Goal: Task Accomplishment & Management: Use online tool/utility

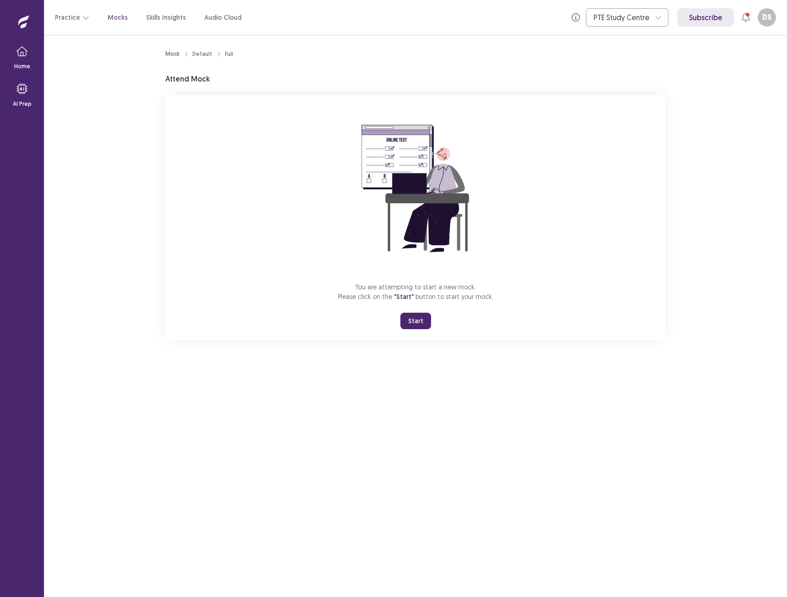
click at [176, 254] on div "You are attempting to start a new mock. Please click on the "Start" button to s…" at bounding box center [415, 217] width 500 height 245
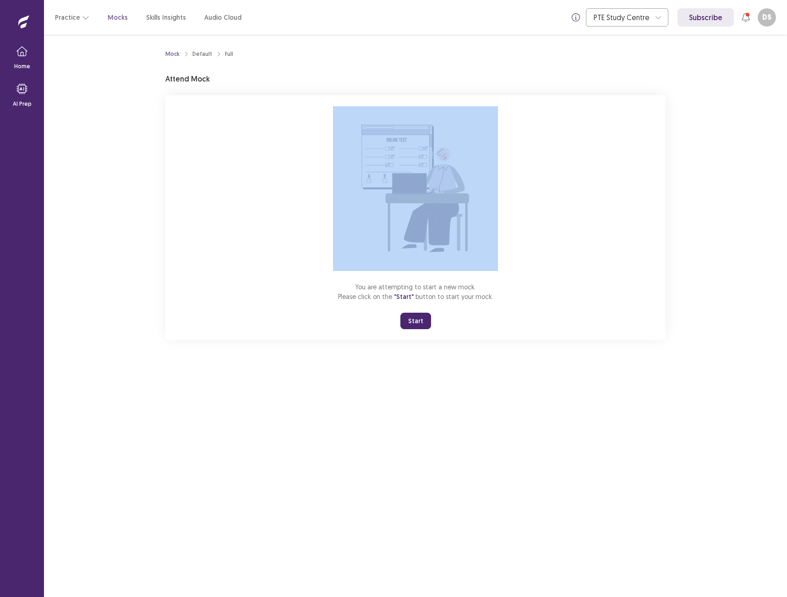
click at [176, 254] on div "You are attempting to start a new mock. Please click on the "Start" button to s…" at bounding box center [415, 217] width 500 height 245
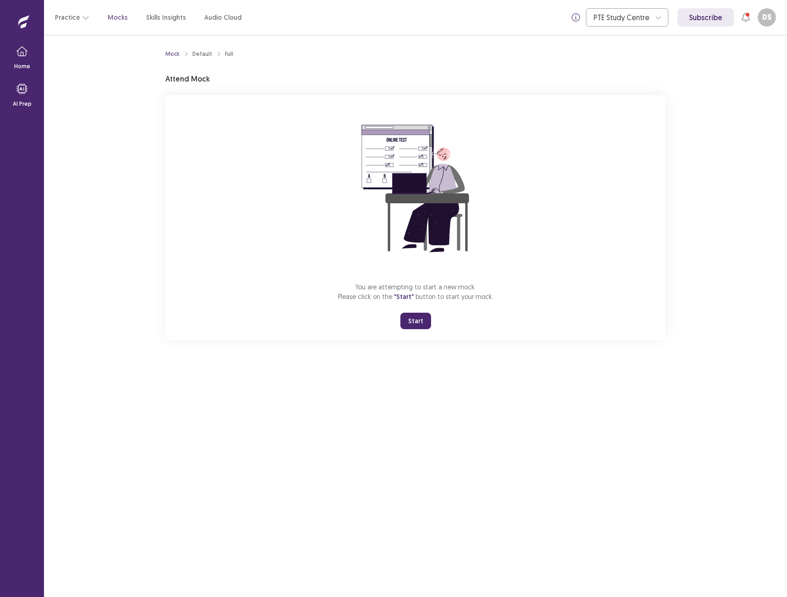
click at [176, 254] on div "You are attempting to start a new mock. Please click on the "Start" button to s…" at bounding box center [415, 217] width 500 height 245
click at [132, 284] on div "Mock Default Full Attend Mock You are attempting to start a new mock. Please cl…" at bounding box center [415, 316] width 743 height 562
click at [419, 327] on button "Start" at bounding box center [415, 321] width 31 height 16
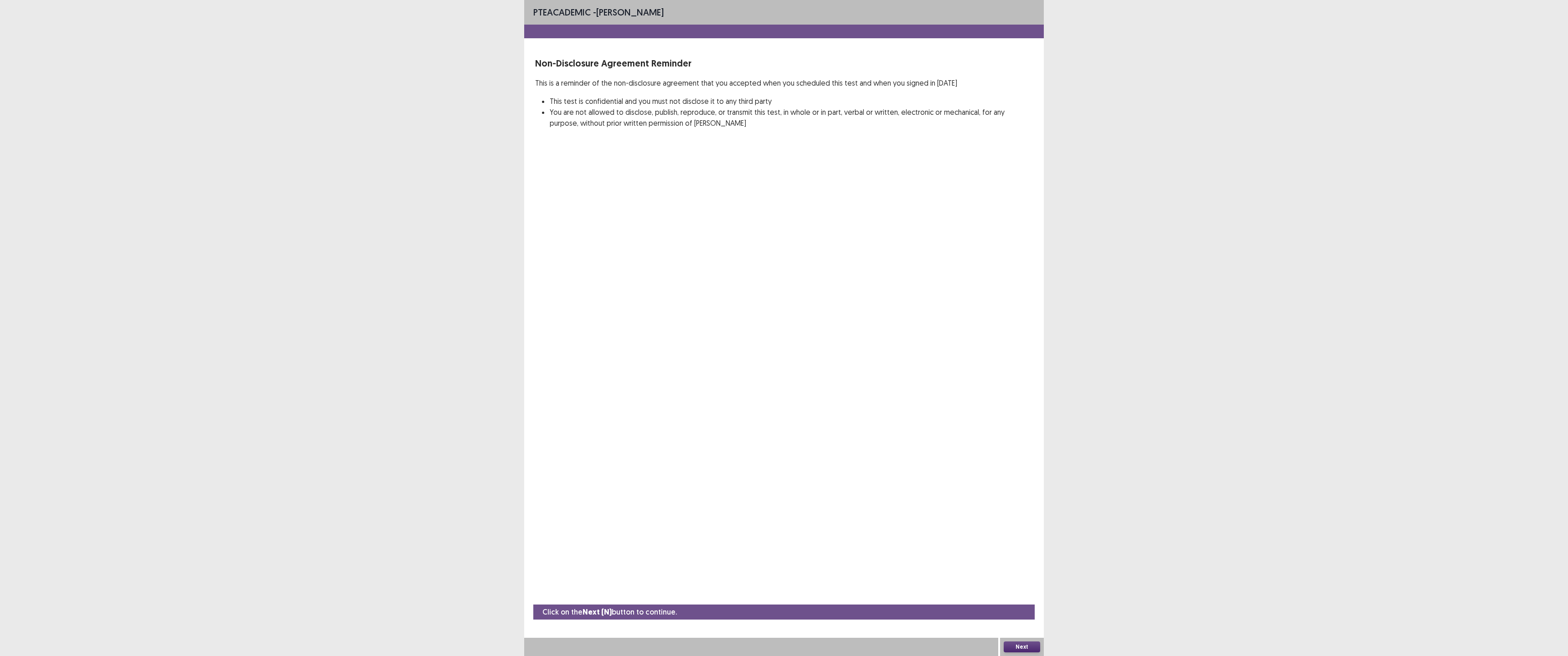
click at [783, 594] on button "Next" at bounding box center [1021, 647] width 37 height 11
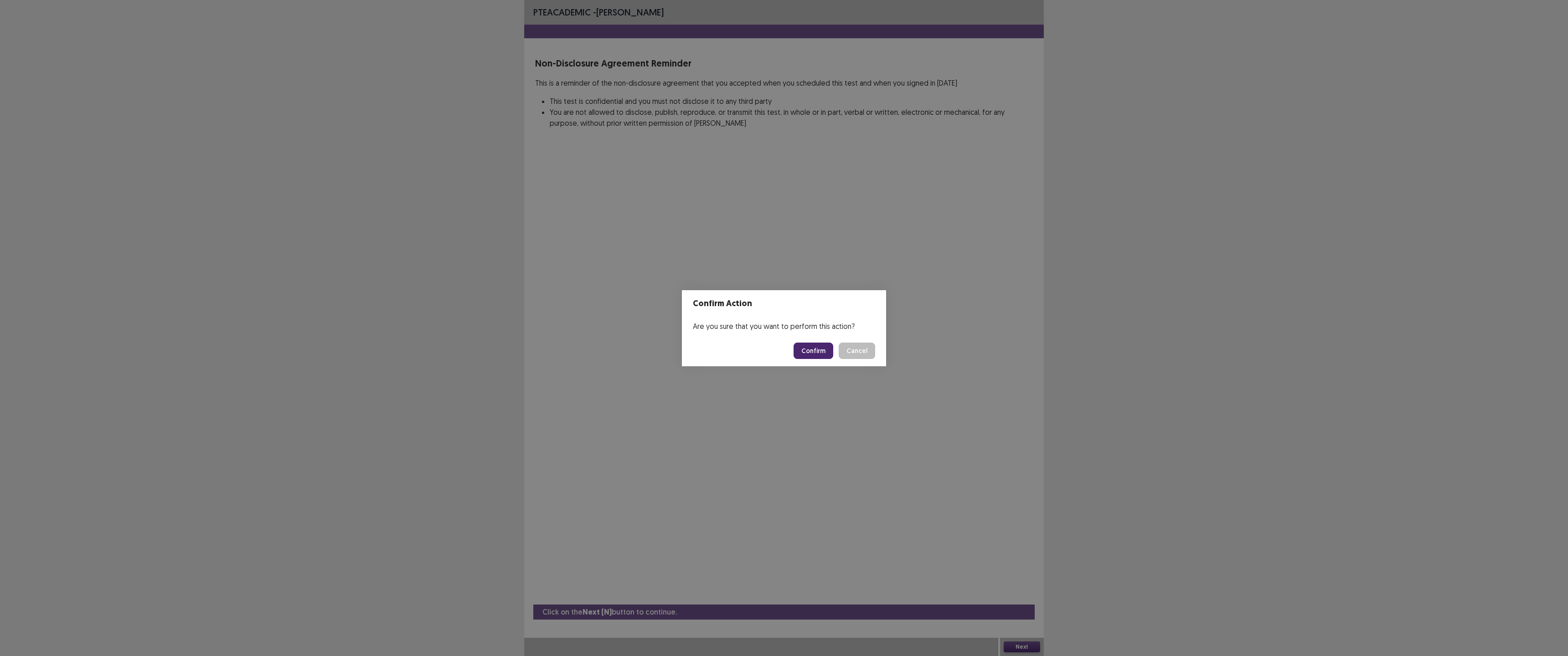
click at [783, 348] on button "Confirm" at bounding box center [813, 350] width 40 height 16
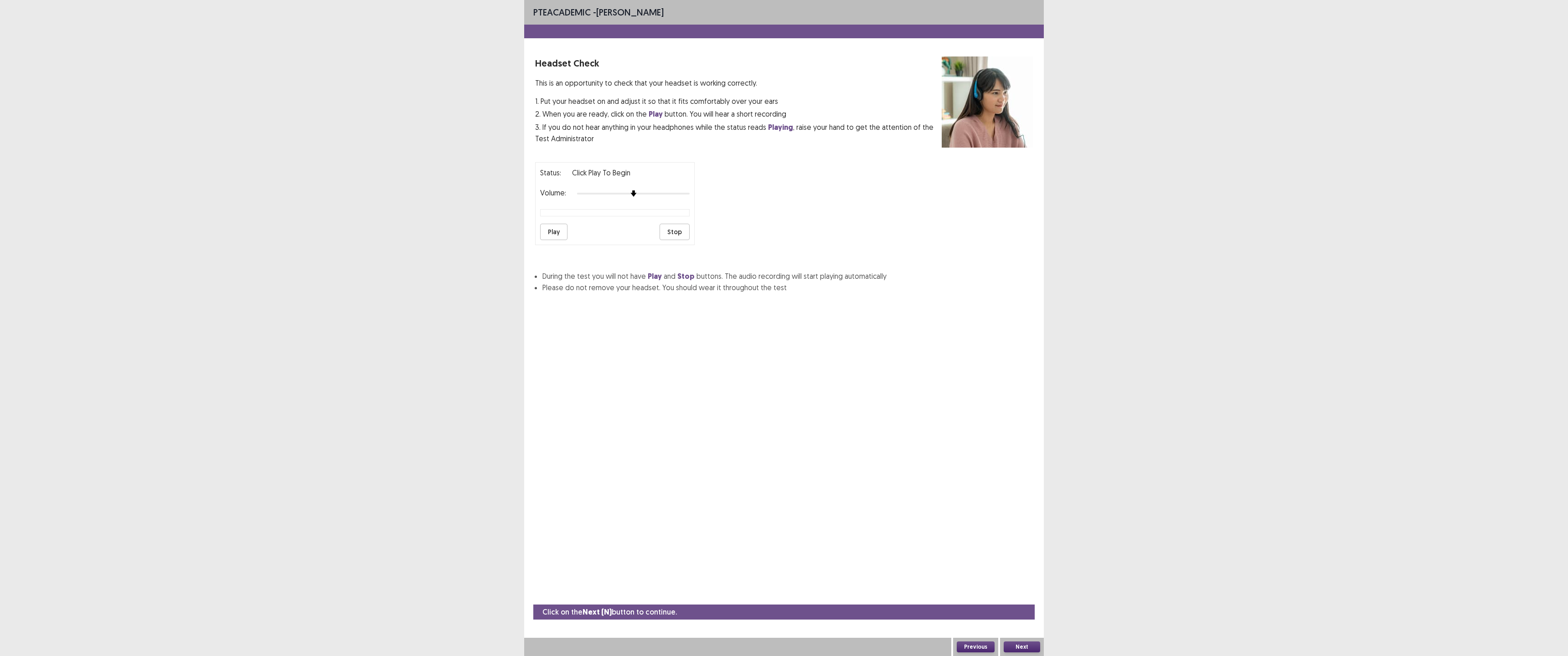
click at [557, 222] on div "Status: Click Play to Begin Volume: Play Stop" at bounding box center [615, 203] width 159 height 83
click at [559, 230] on button "Play" at bounding box center [554, 232] width 27 height 16
click at [783, 594] on button "Previous" at bounding box center [976, 647] width 38 height 11
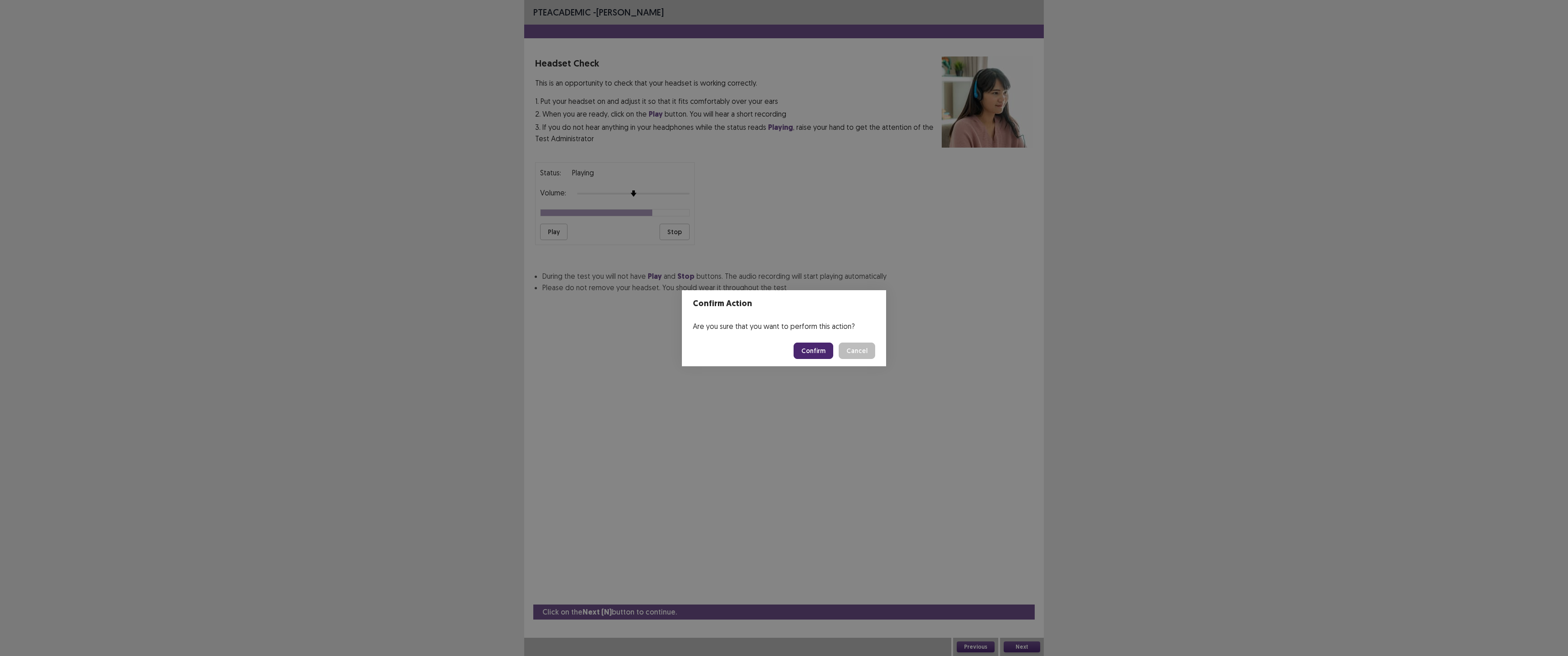
click at [783, 345] on button "Confirm" at bounding box center [813, 350] width 40 height 16
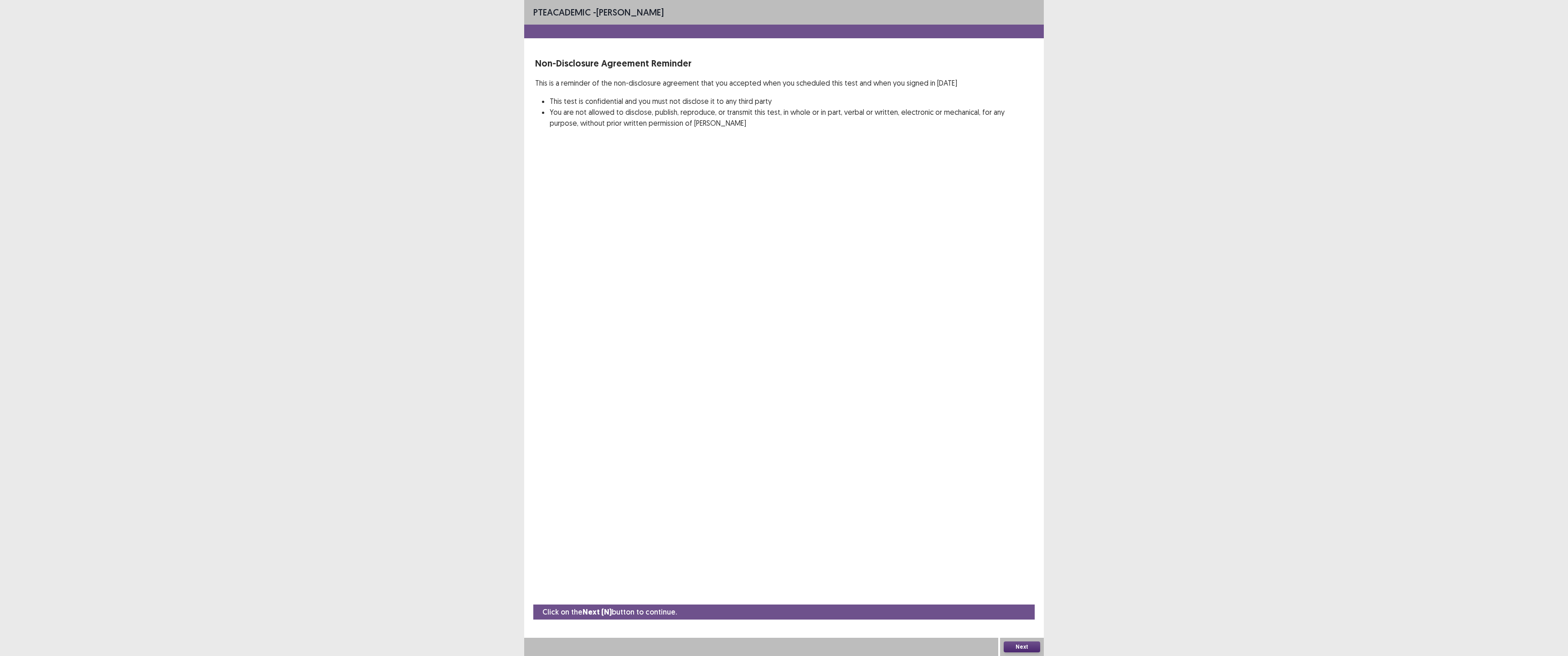
click at [783, 594] on button "Next" at bounding box center [1021, 647] width 37 height 11
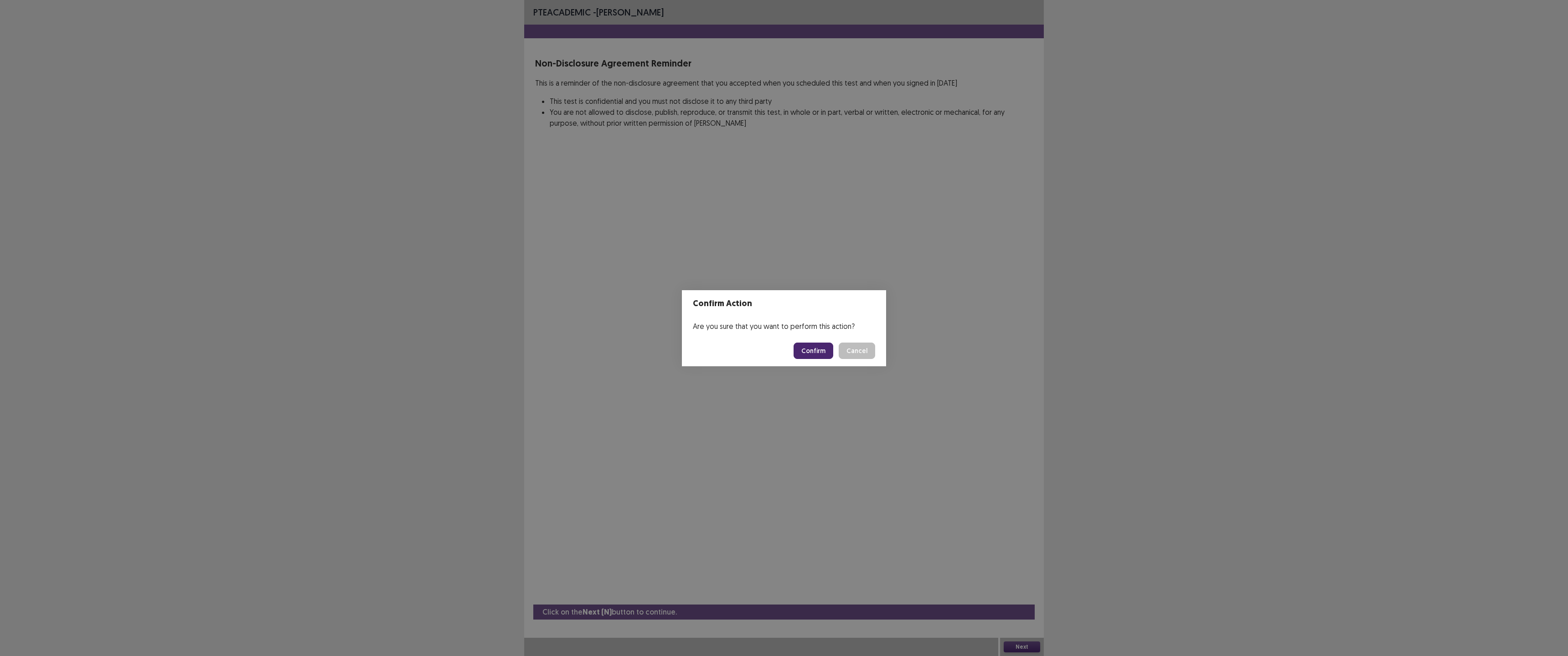
click at [783, 344] on button "Confirm" at bounding box center [813, 350] width 40 height 16
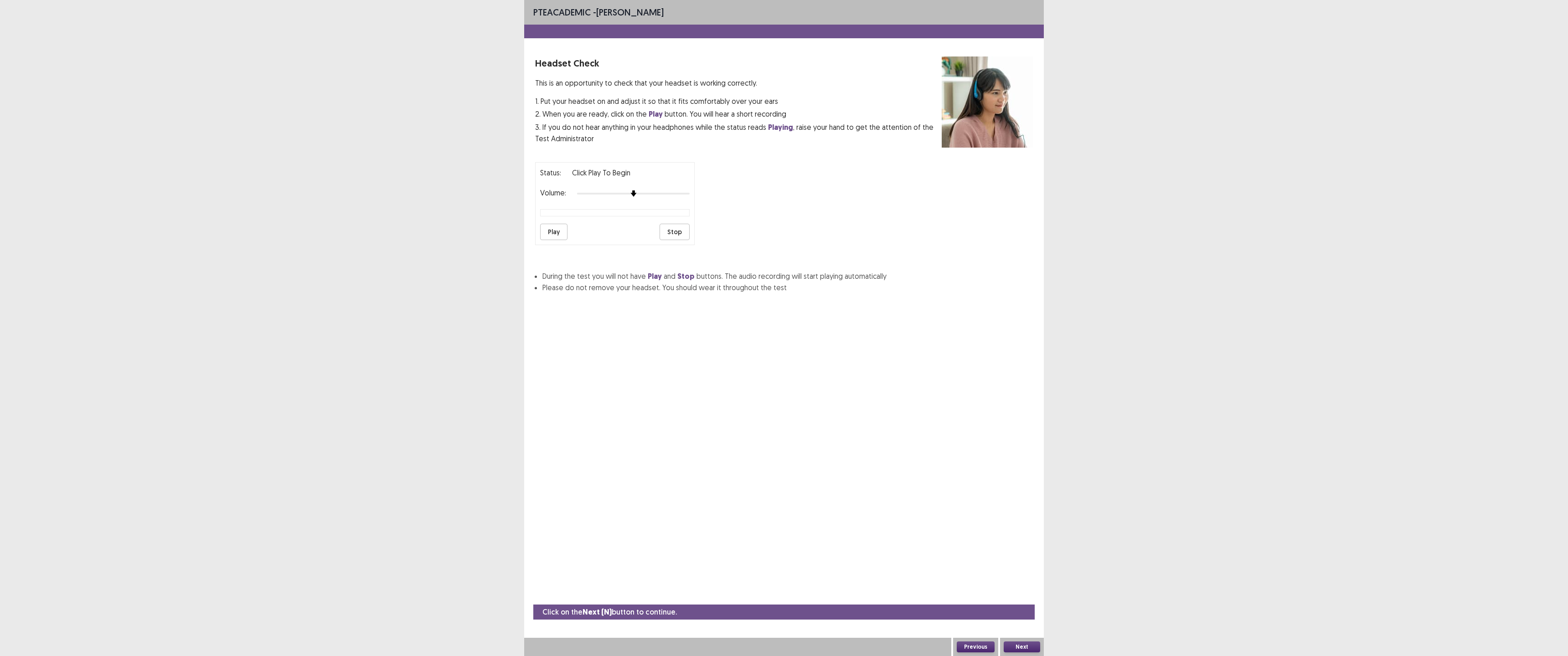
click at [548, 226] on button "Play" at bounding box center [554, 232] width 27 height 16
click at [783, 594] on button "Next" at bounding box center [1021, 647] width 37 height 11
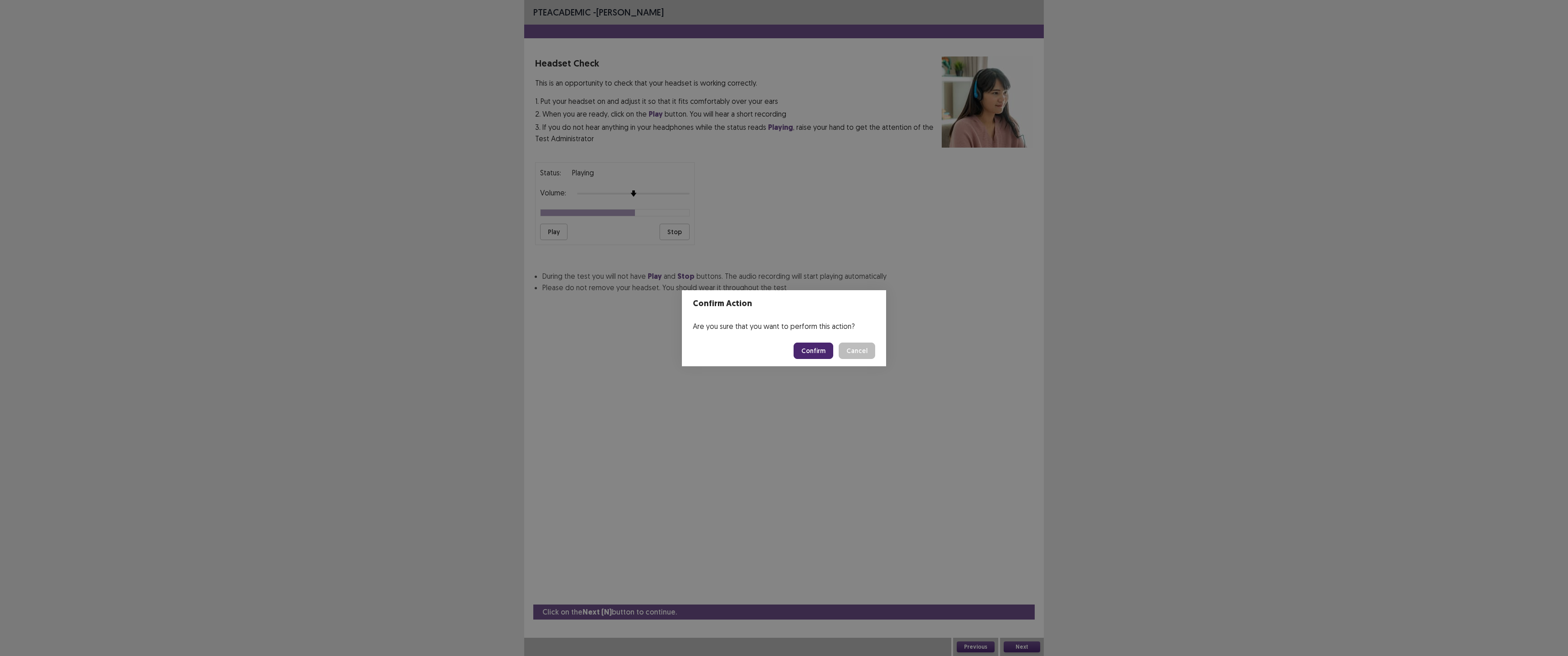
click at [783, 351] on button "Confirm" at bounding box center [813, 350] width 40 height 16
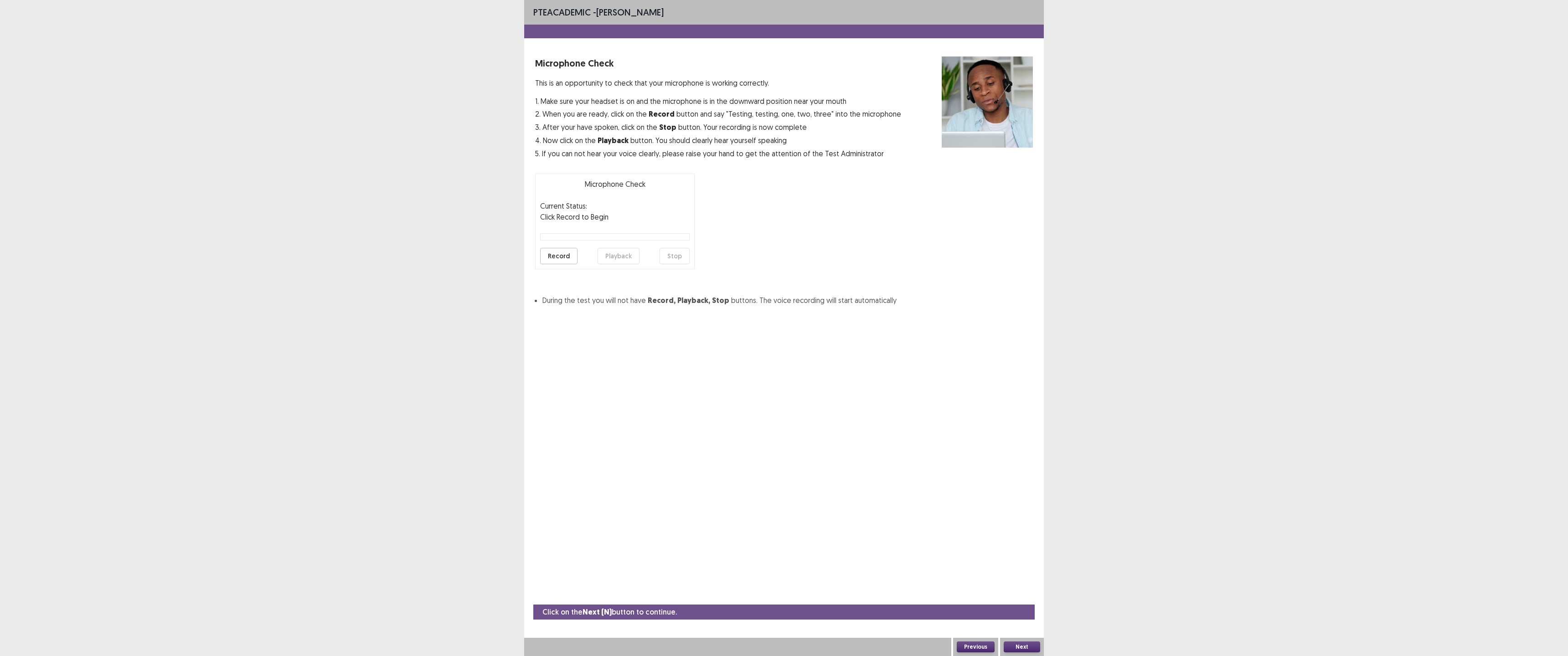
click at [559, 253] on button "Record" at bounding box center [560, 256] width 38 height 16
click at [666, 254] on button "Stop" at bounding box center [675, 256] width 30 height 16
click at [621, 257] on button "Playback" at bounding box center [618, 256] width 42 height 16
click at [783, 594] on button "Next" at bounding box center [1021, 647] width 37 height 11
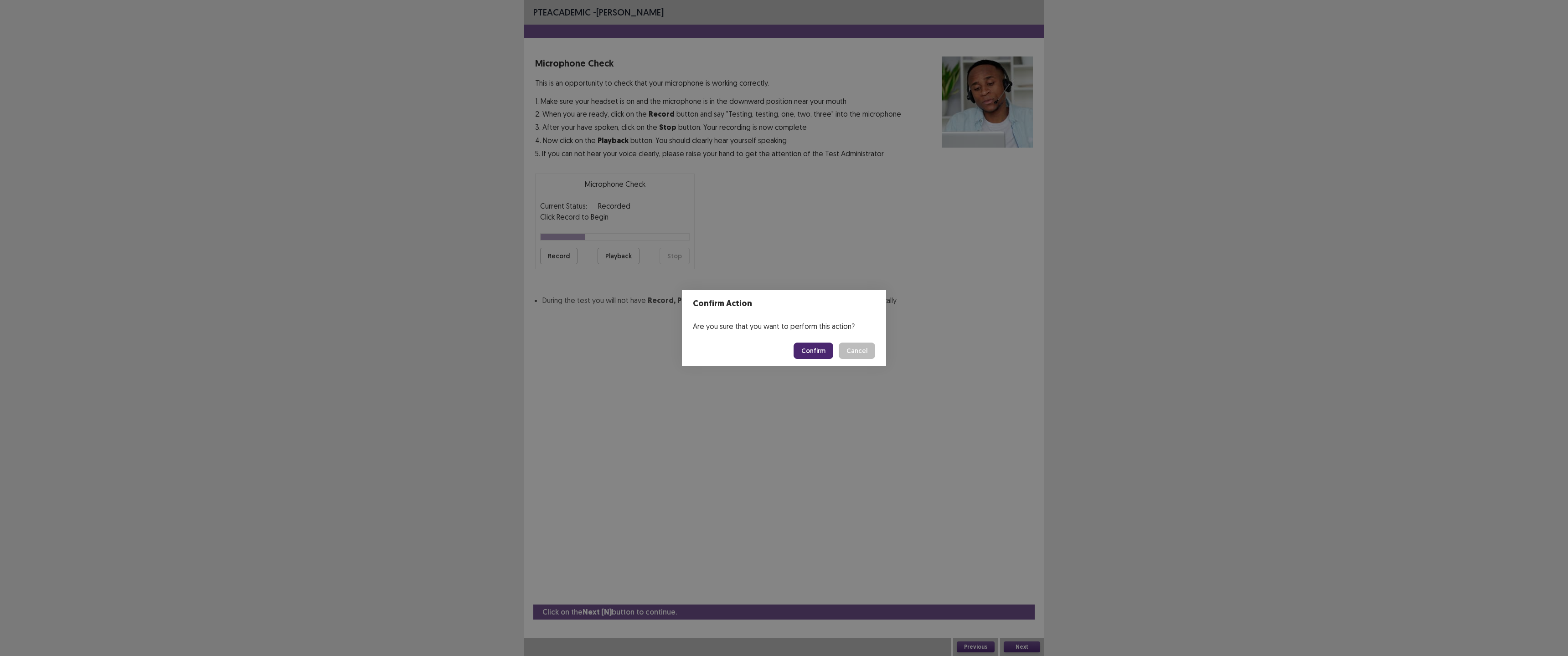
click at [783, 352] on button "Cancel" at bounding box center [857, 350] width 37 height 16
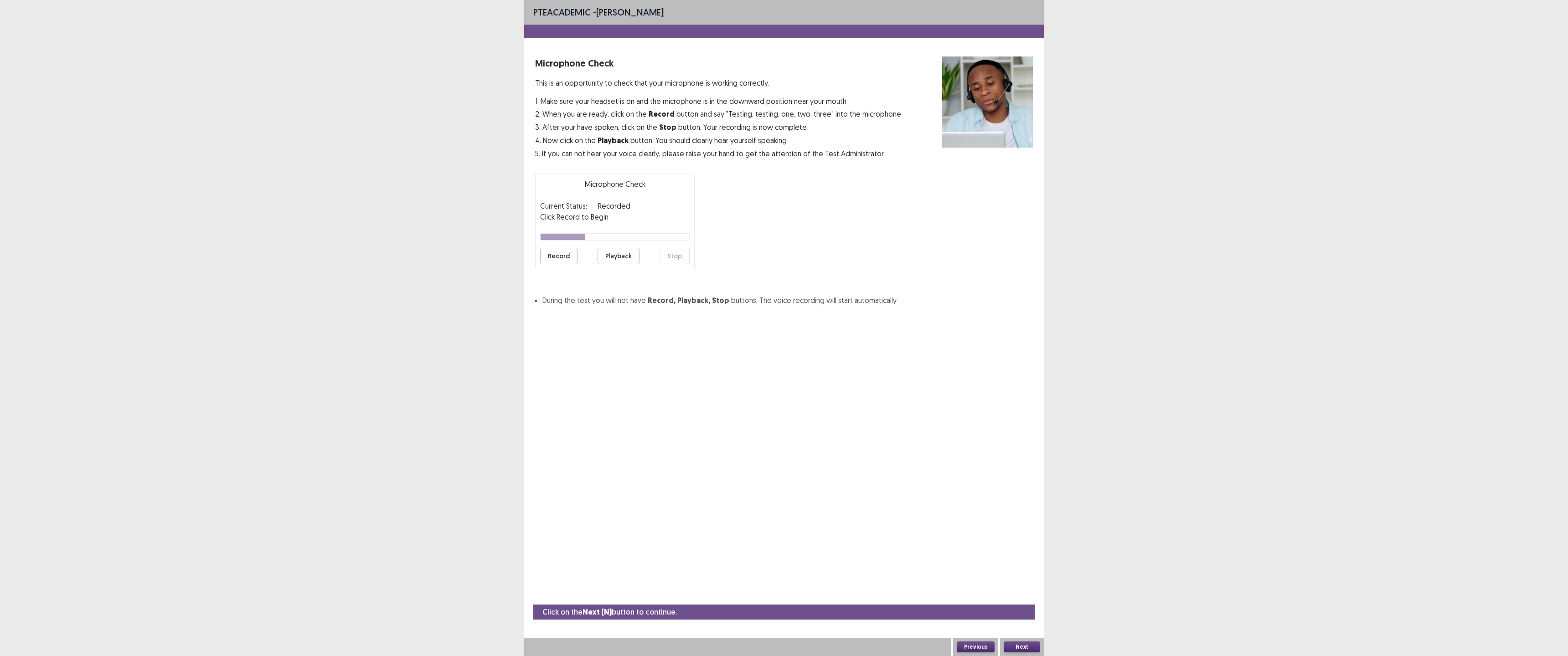
click at [555, 254] on button "Record" at bounding box center [560, 256] width 38 height 16
click at [682, 256] on button "Stop" at bounding box center [675, 256] width 30 height 16
click at [588, 262] on div "Record Playback Stop" at bounding box center [615, 256] width 149 height 16
click at [604, 256] on button "Playback" at bounding box center [618, 256] width 42 height 16
click at [783, 594] on button "Next" at bounding box center [1021, 647] width 37 height 11
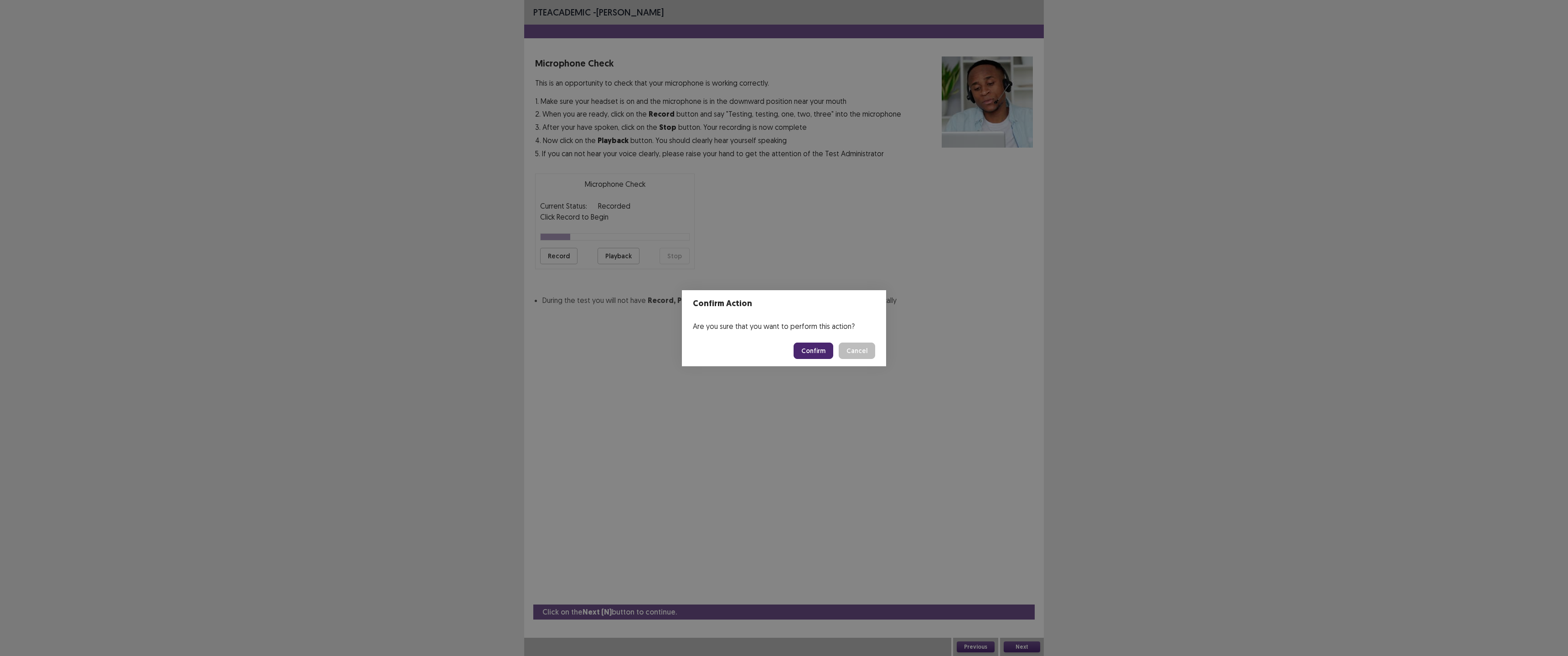
click at [783, 352] on button "Confirm" at bounding box center [813, 350] width 40 height 16
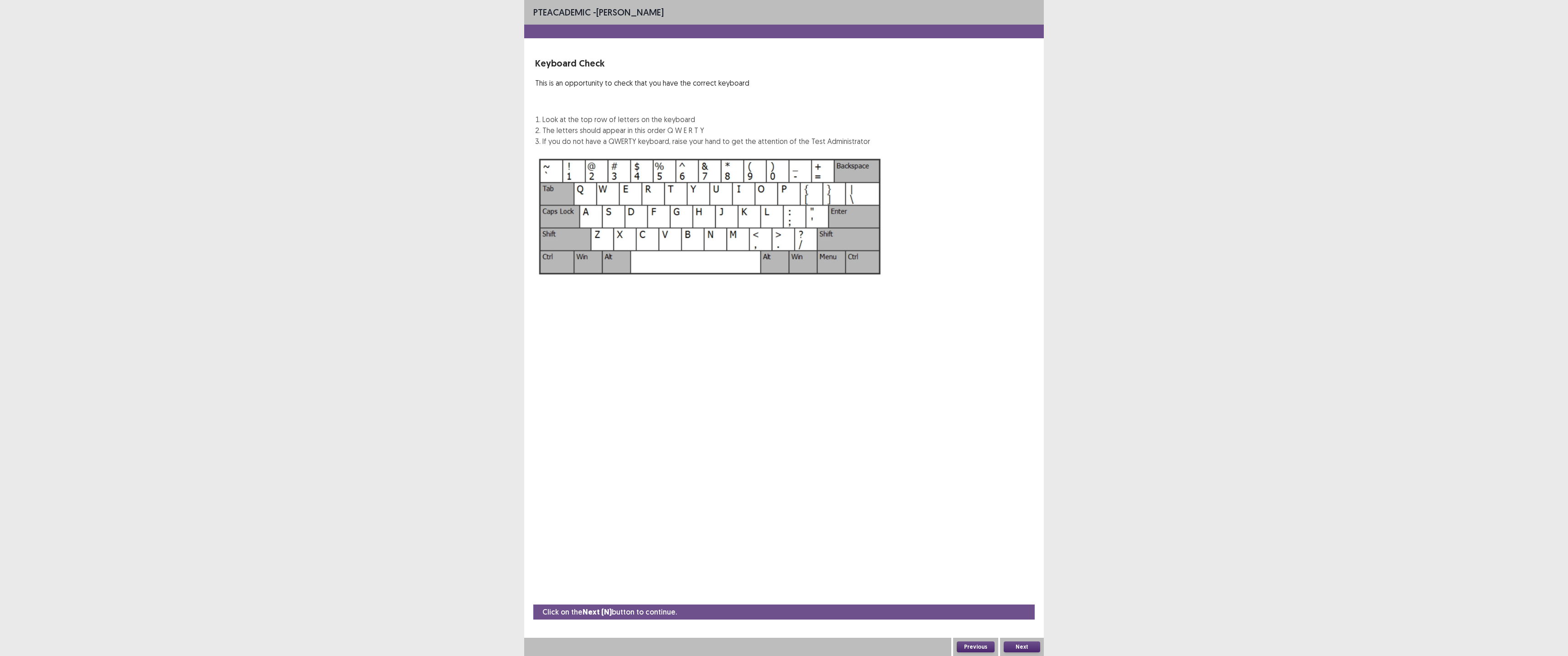
click at [783, 594] on button "Next" at bounding box center [1021, 647] width 37 height 11
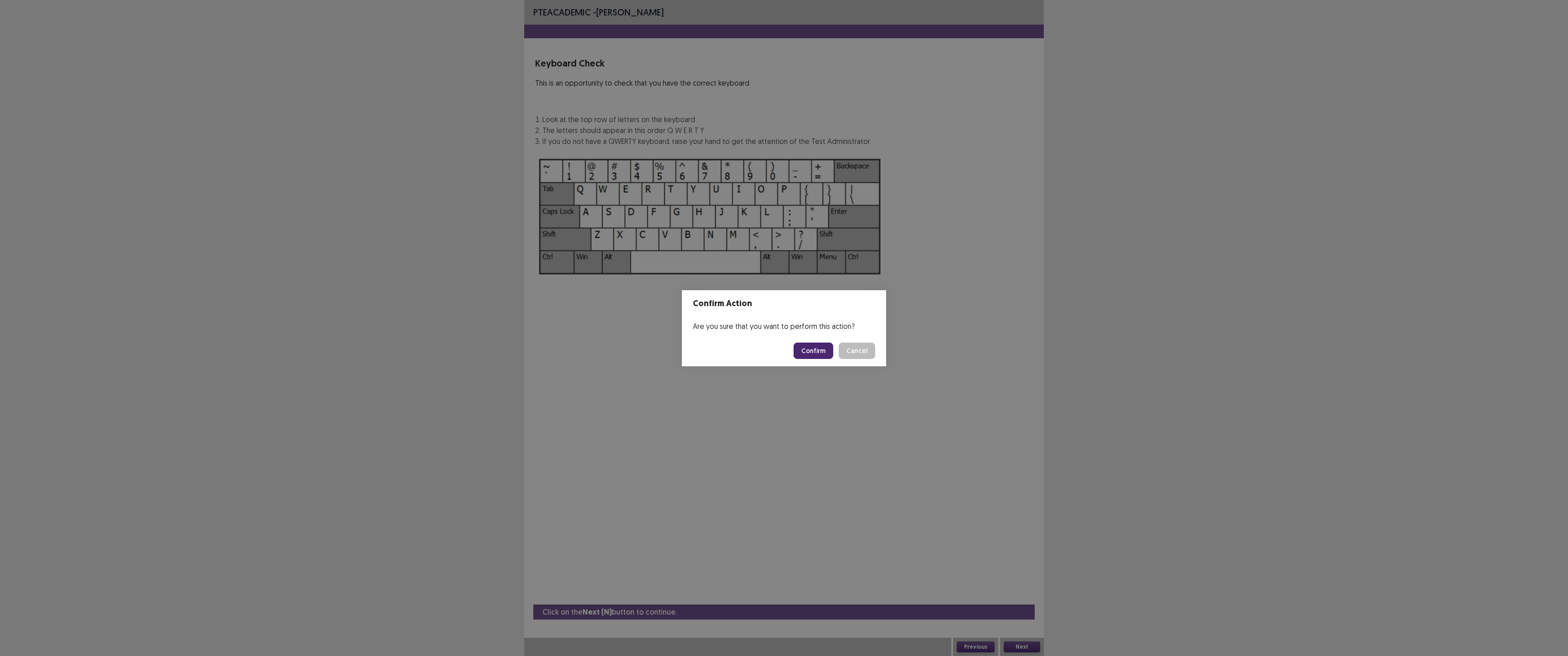
click at [783, 343] on button "Confirm" at bounding box center [813, 350] width 40 height 16
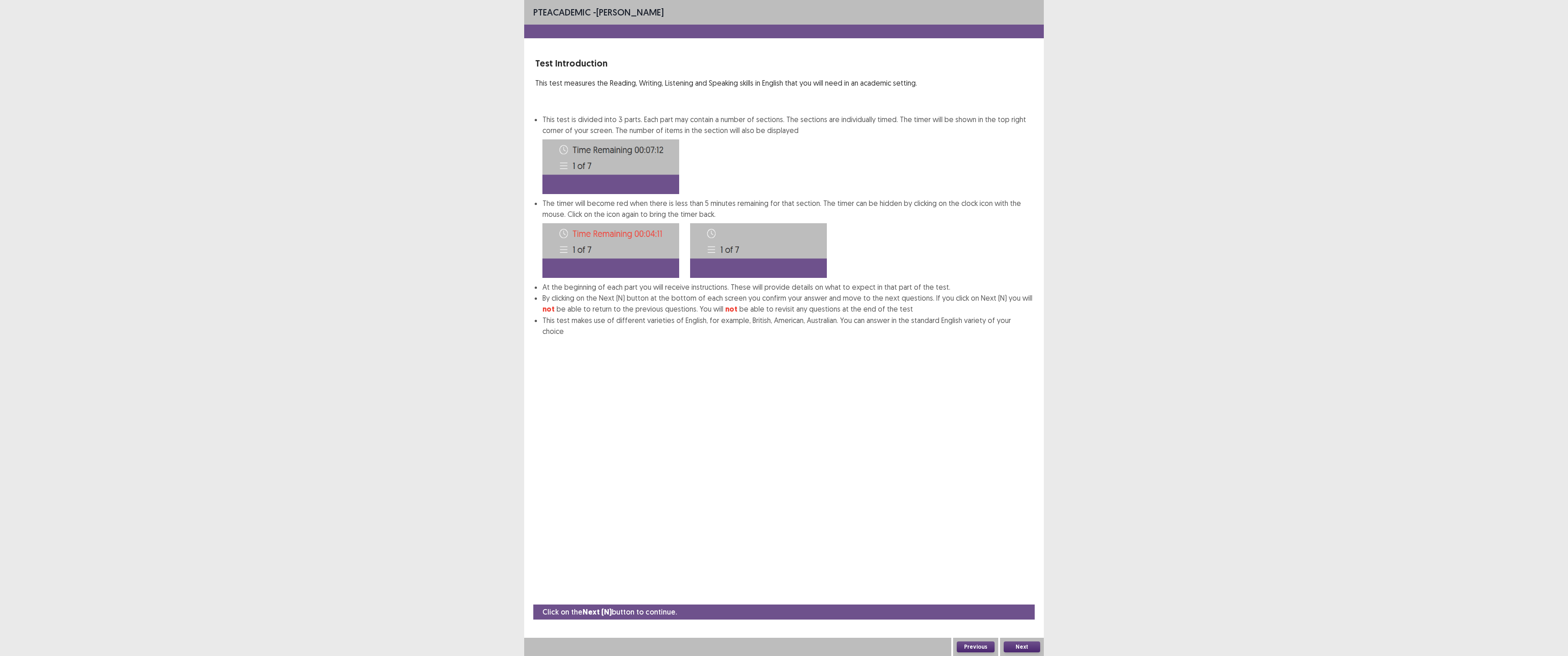
click at [783, 594] on button "Next" at bounding box center [1021, 647] width 37 height 11
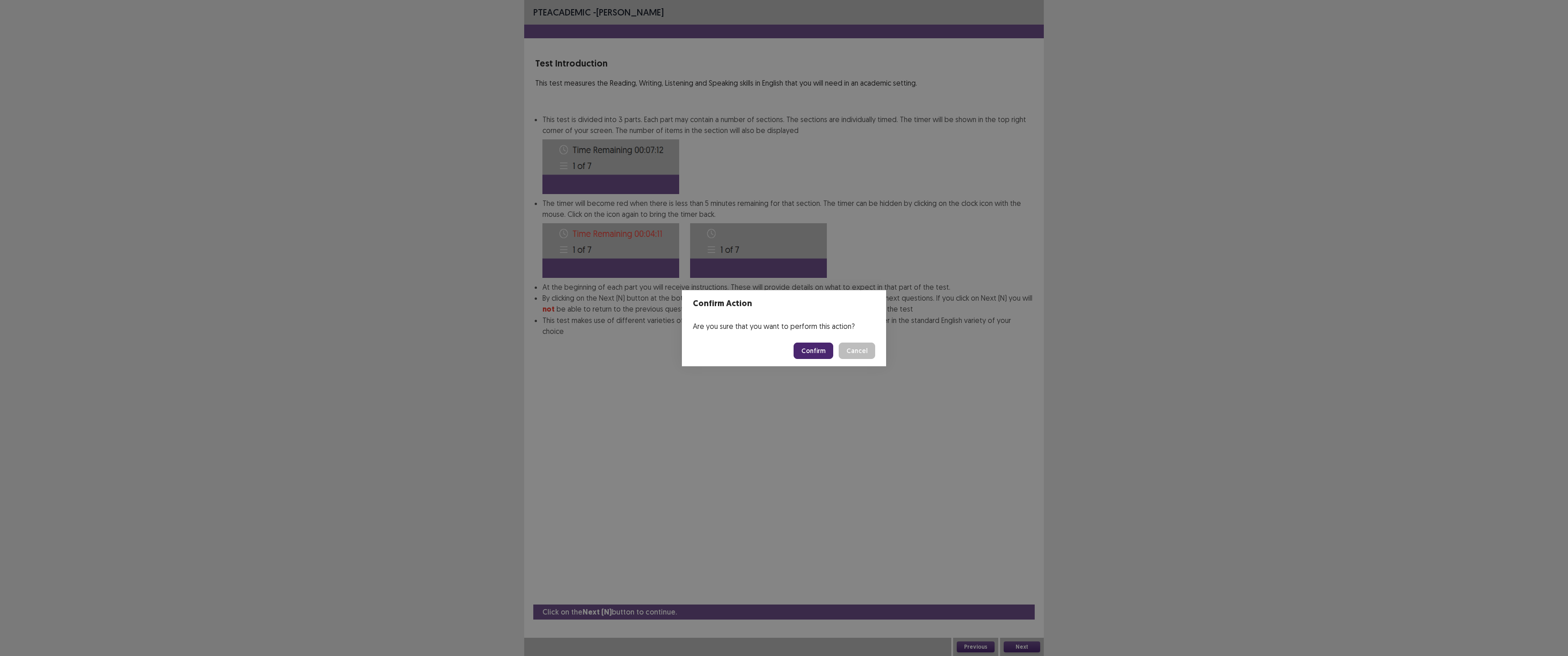
click at [783, 353] on button "Confirm" at bounding box center [813, 350] width 40 height 16
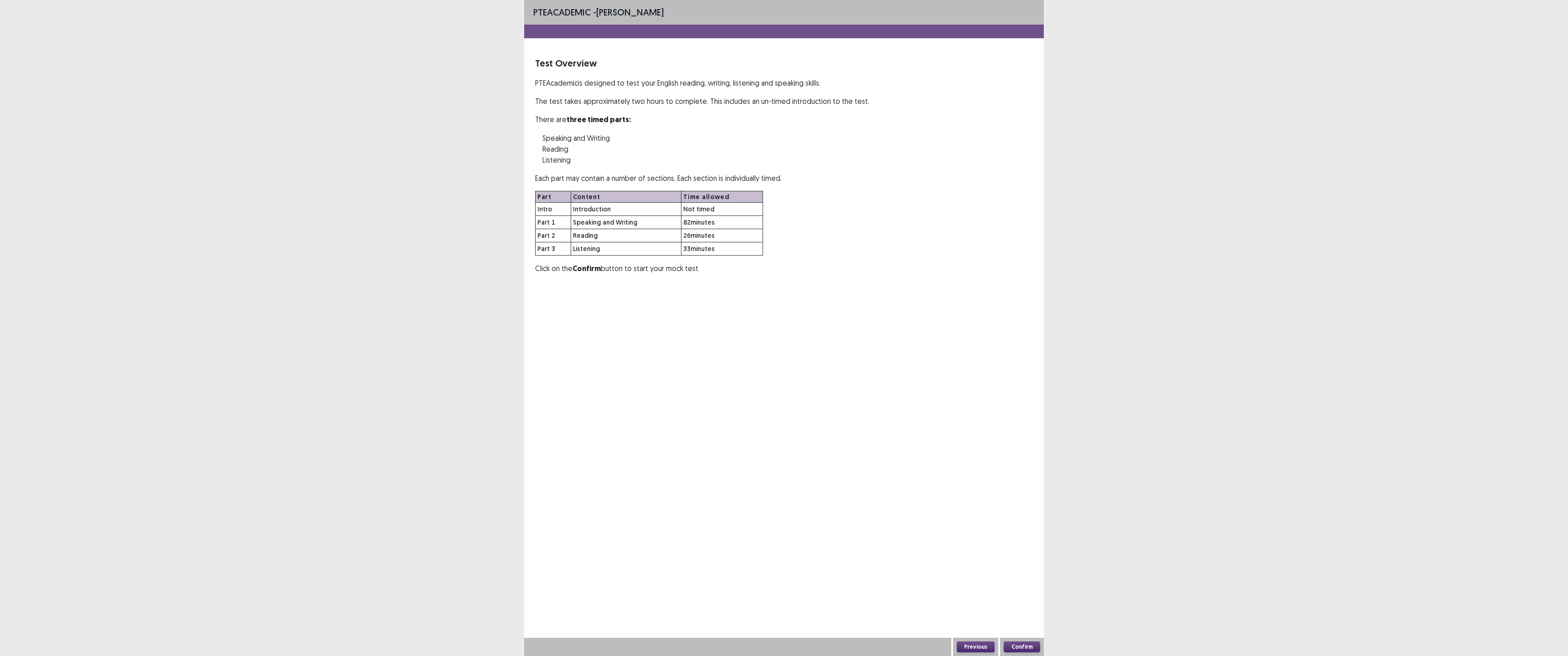
click at [783, 594] on button "Confirm" at bounding box center [1021, 647] width 37 height 11
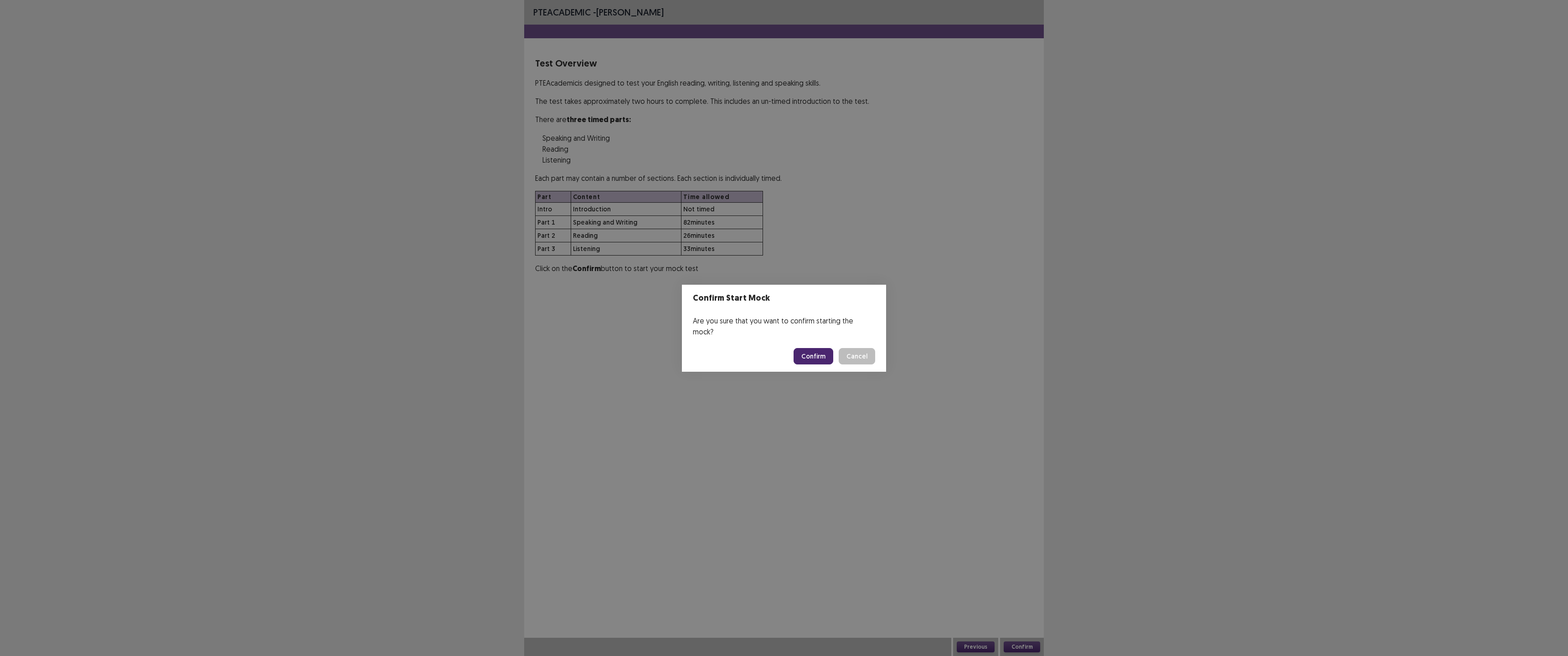
click at [783, 352] on button "Confirm" at bounding box center [813, 356] width 40 height 16
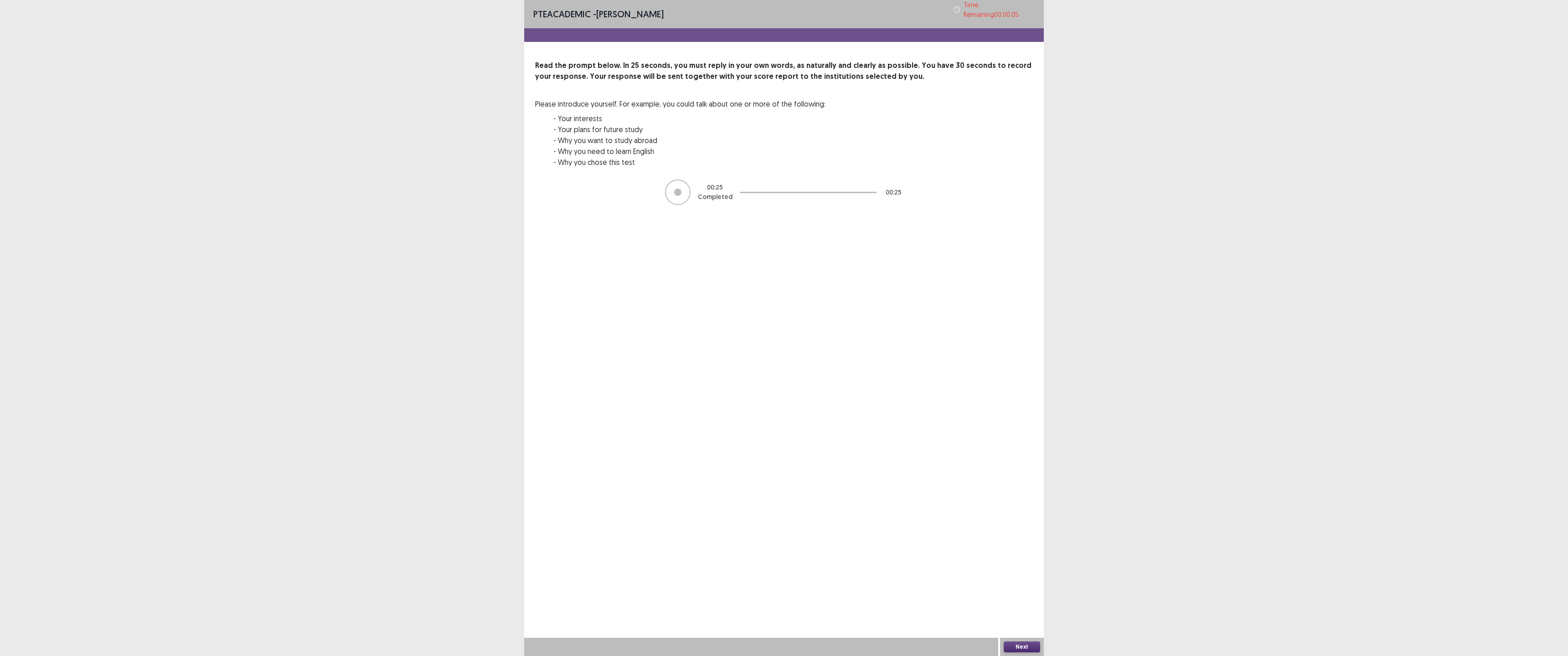
click at [783, 594] on button "Next" at bounding box center [1021, 647] width 37 height 11
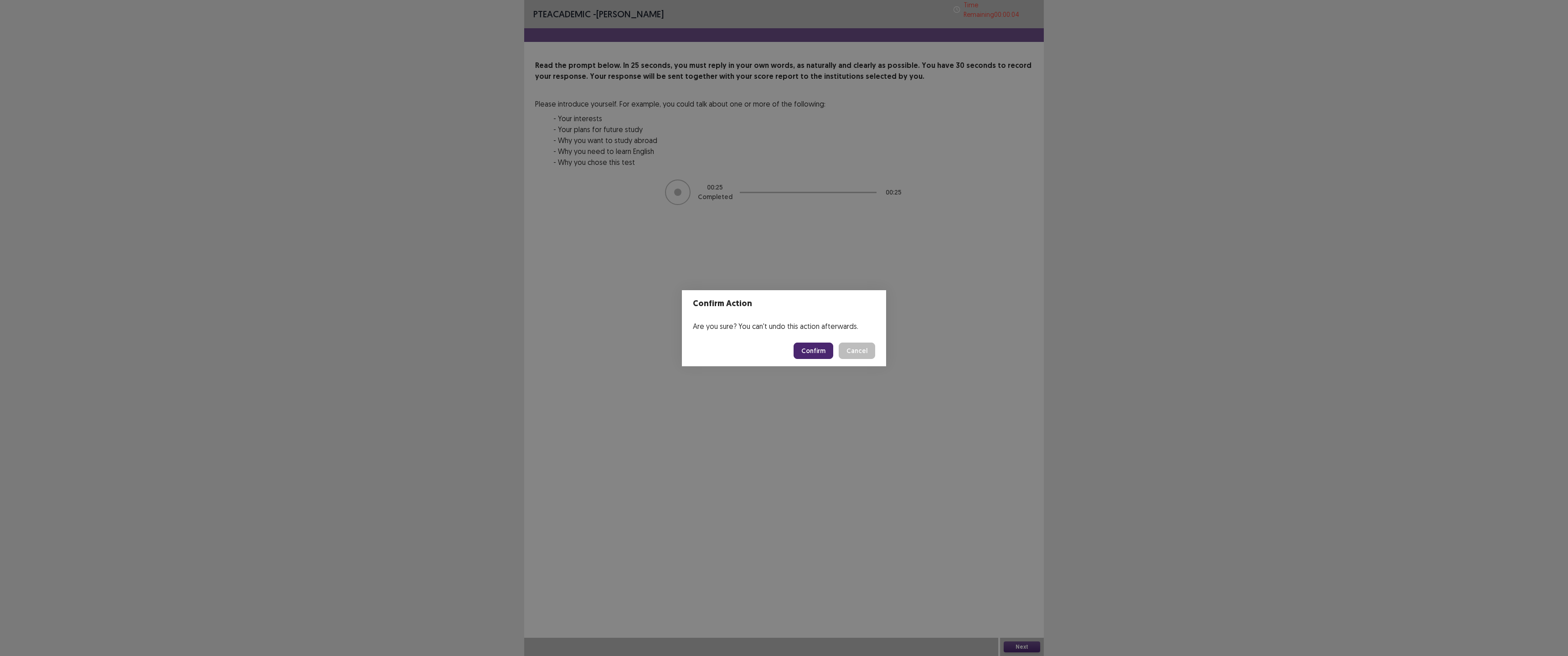
click at [783, 353] on button "Confirm" at bounding box center [813, 350] width 40 height 16
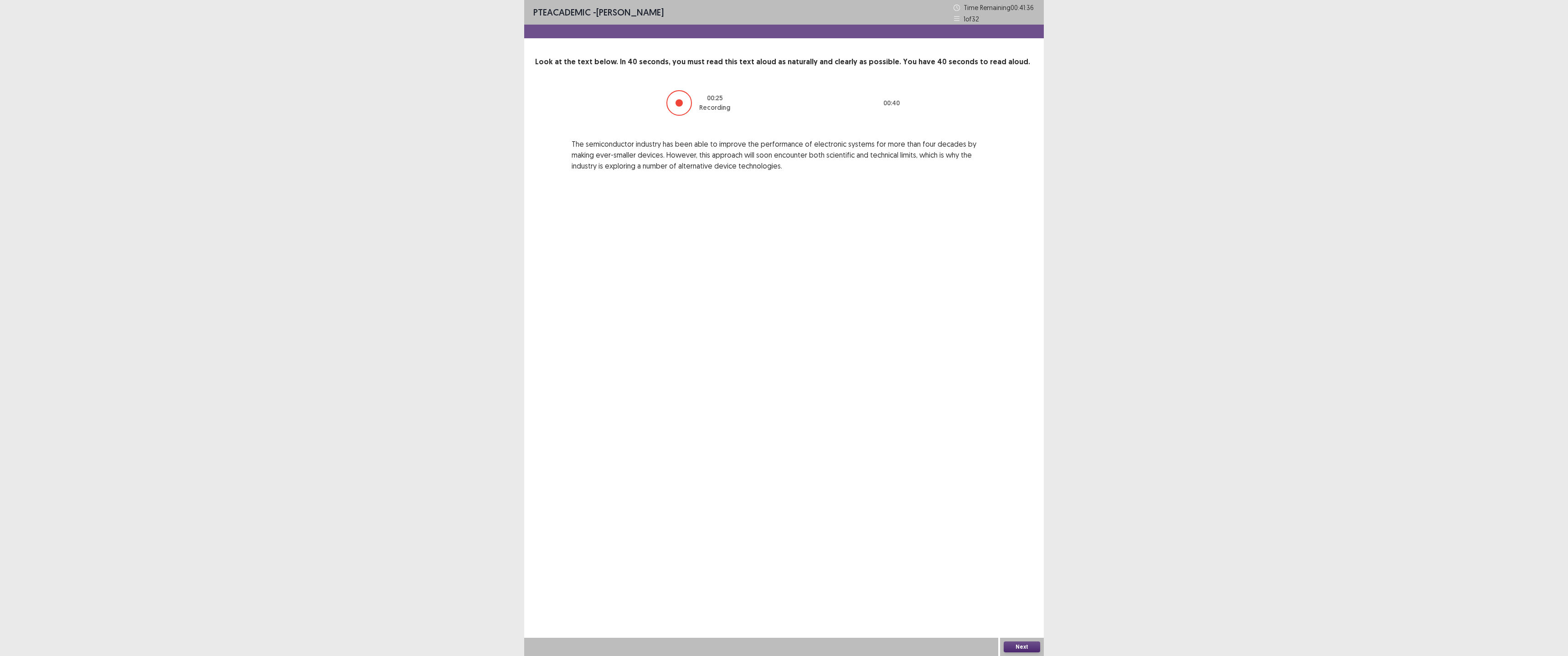
click at [783, 594] on button "Next" at bounding box center [1021, 647] width 37 height 11
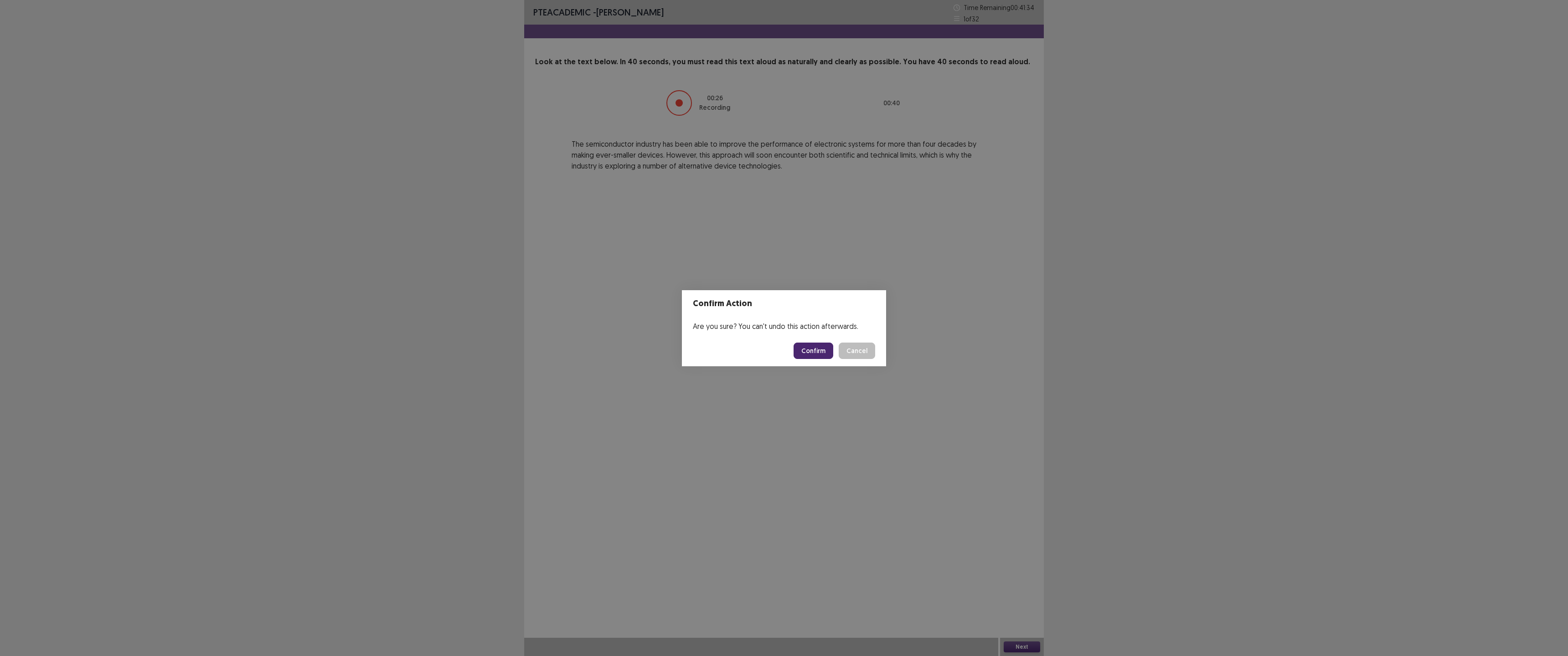
click at [783, 352] on button "Confirm" at bounding box center [813, 350] width 40 height 16
click at [783, 348] on div "Loading... Confirm Cancel" at bounding box center [834, 350] width 82 height 16
click at [783, 346] on div "Loading... Confirm Cancel" at bounding box center [834, 350] width 82 height 16
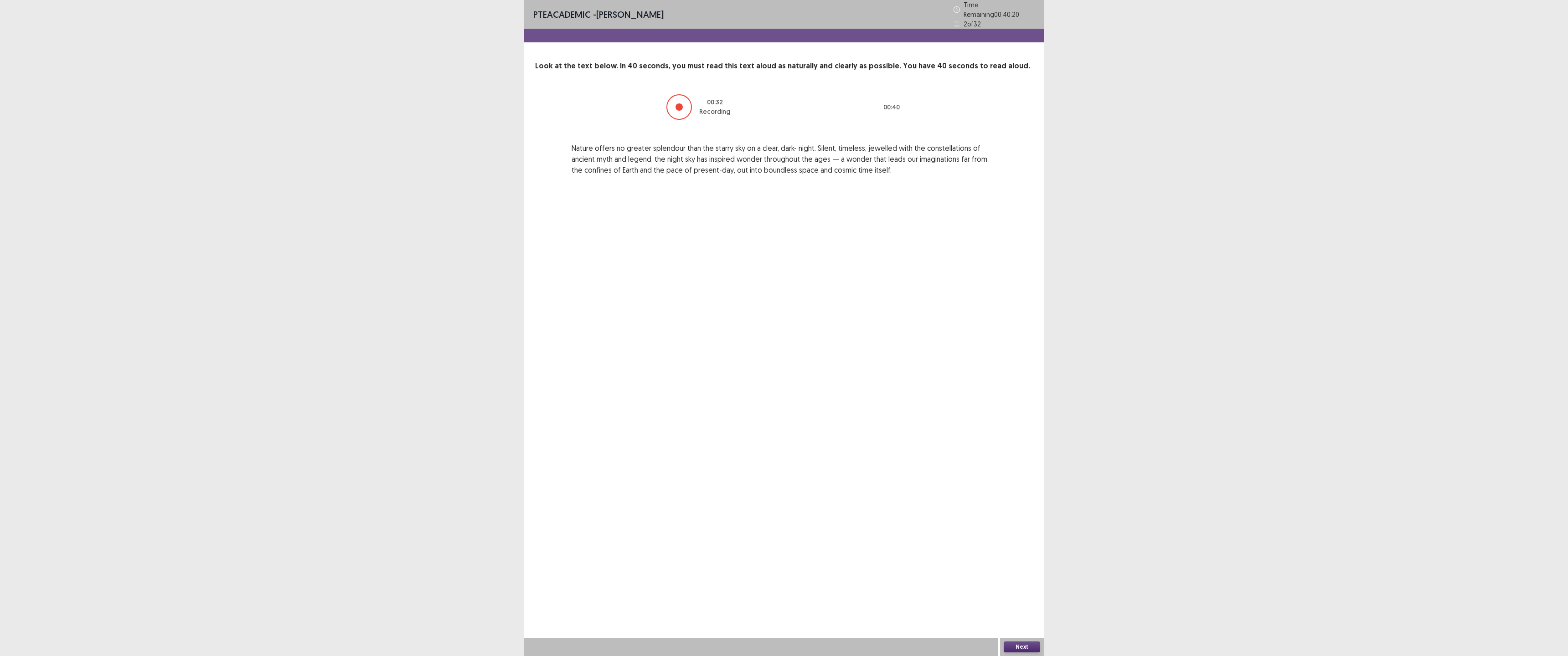
click at [783, 594] on button "Next" at bounding box center [1021, 647] width 37 height 11
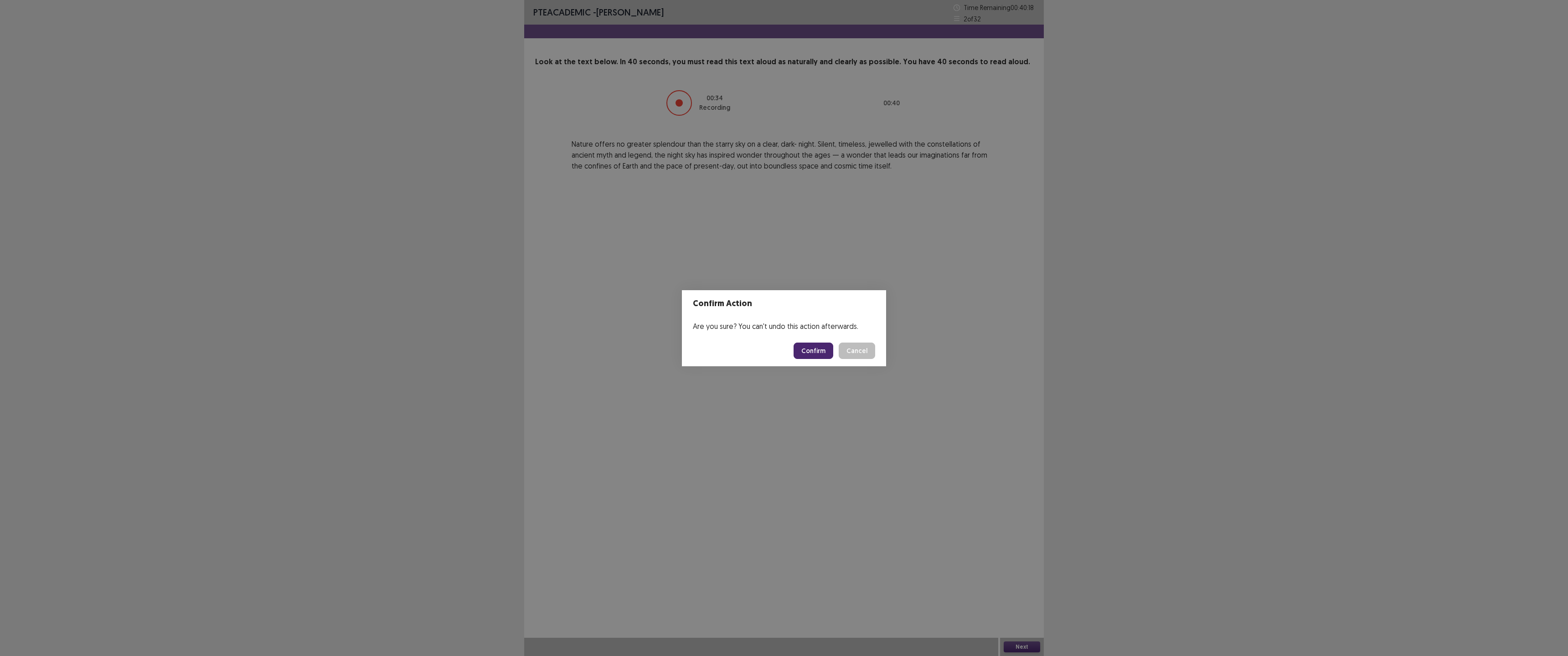
click at [783, 357] on button "Confirm" at bounding box center [813, 350] width 40 height 16
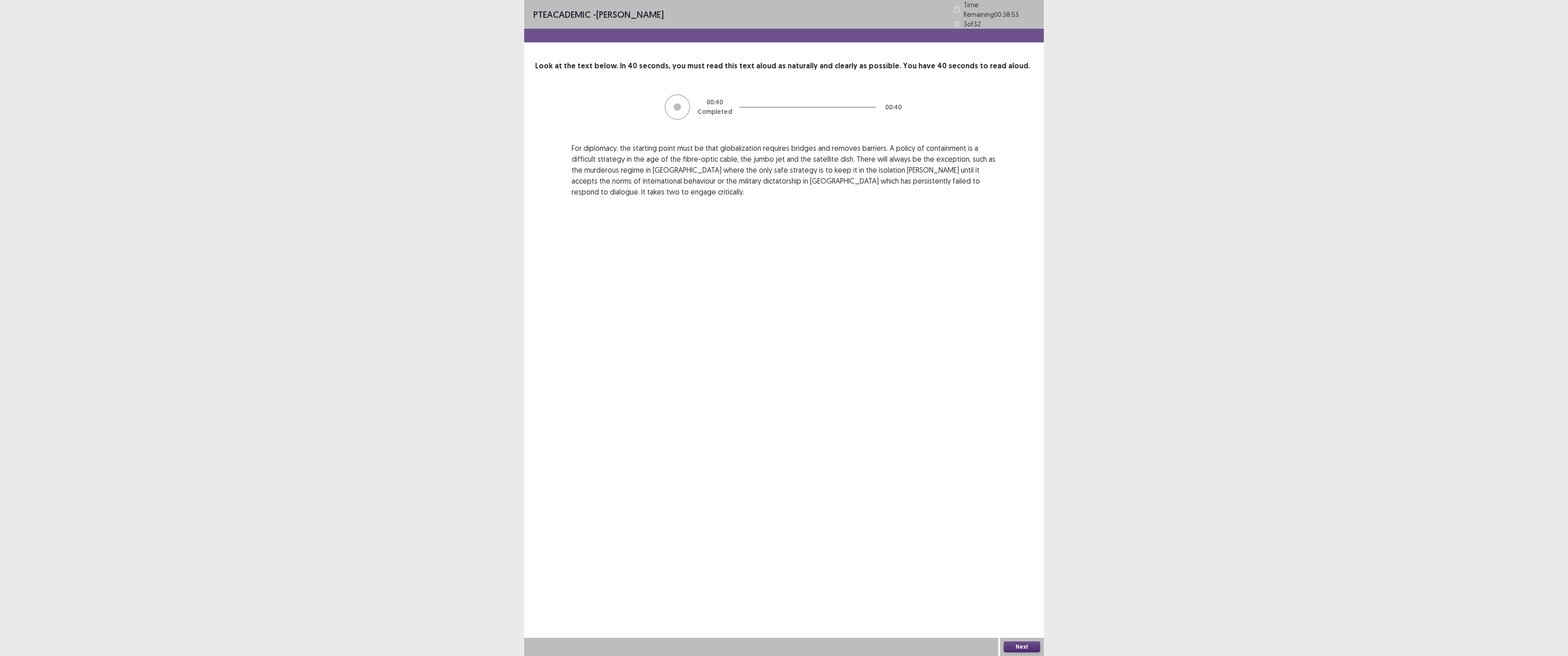
click at [783, 594] on button "Next" at bounding box center [1021, 647] width 37 height 11
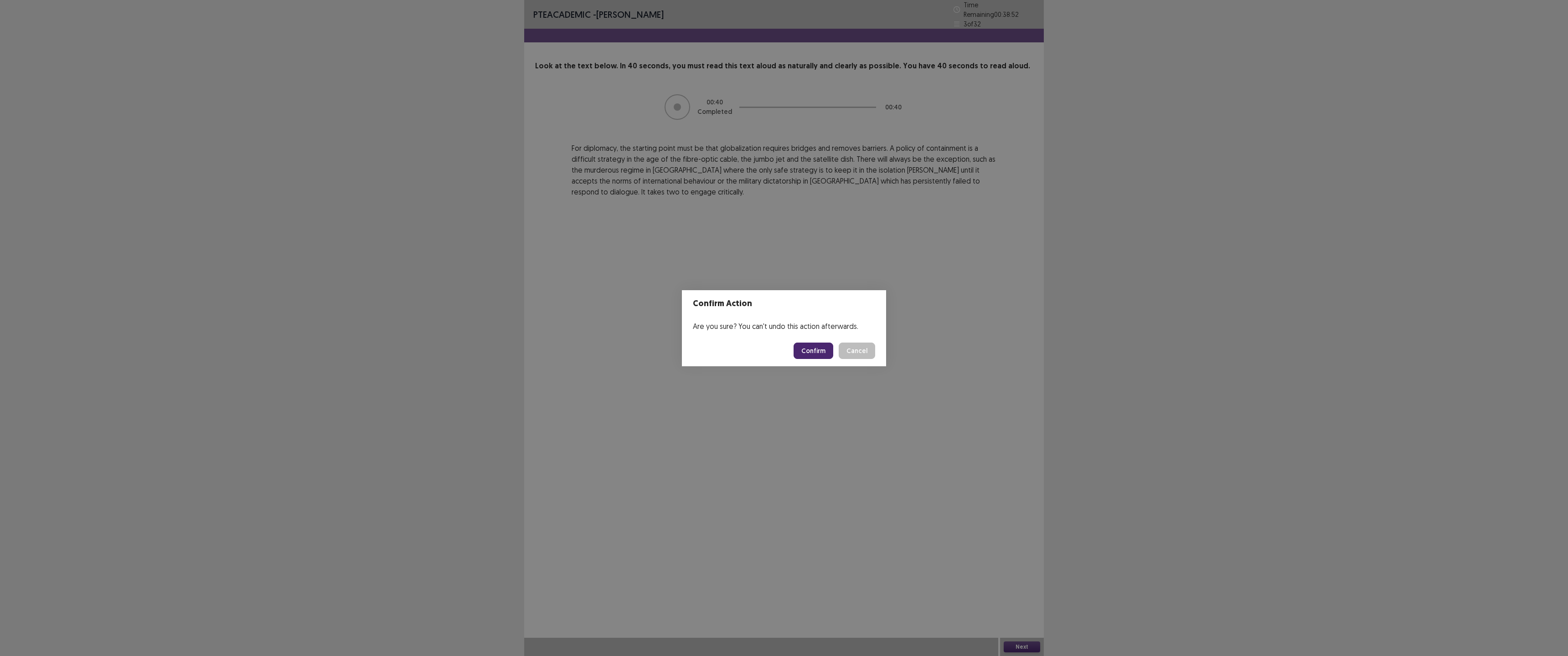
click at [783, 347] on button "Confirm" at bounding box center [813, 350] width 40 height 16
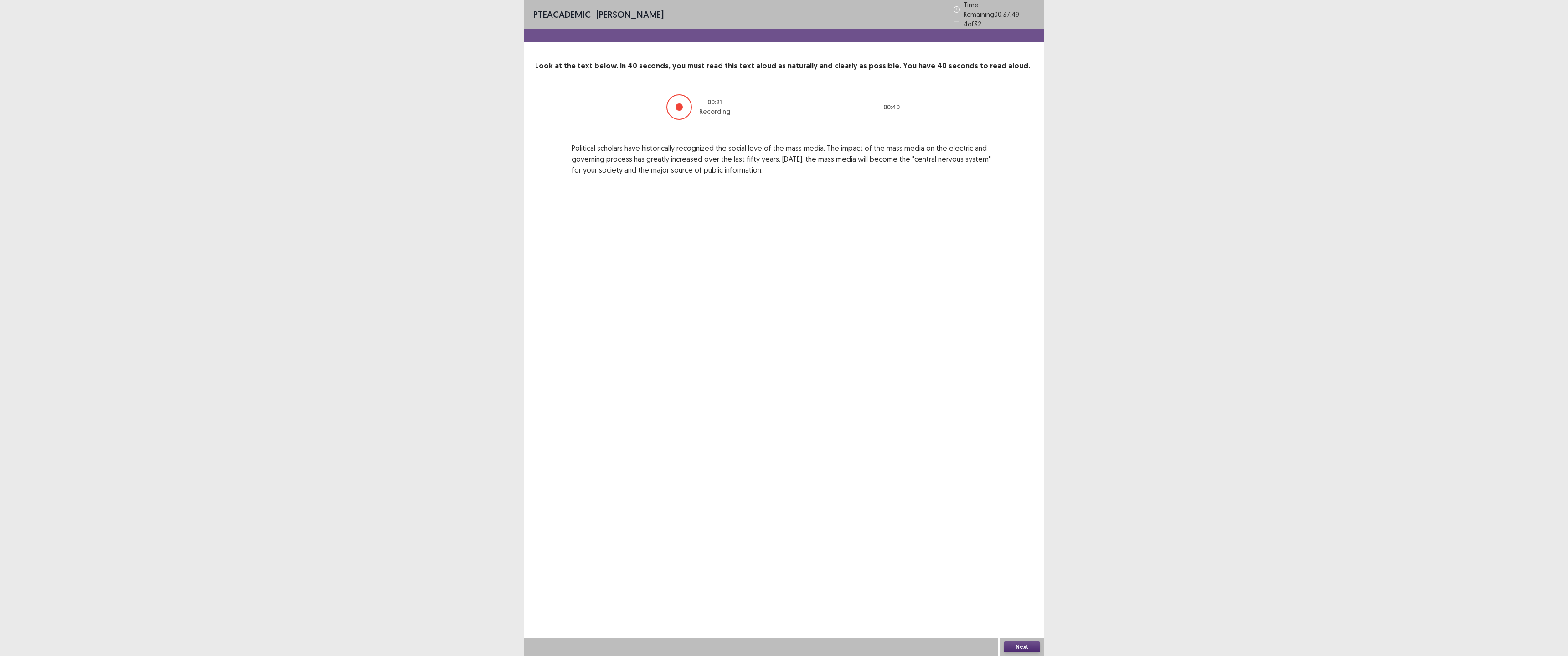
click at [783, 594] on div "Next" at bounding box center [1022, 647] width 44 height 18
click at [783, 594] on button "Next" at bounding box center [1021, 647] width 37 height 11
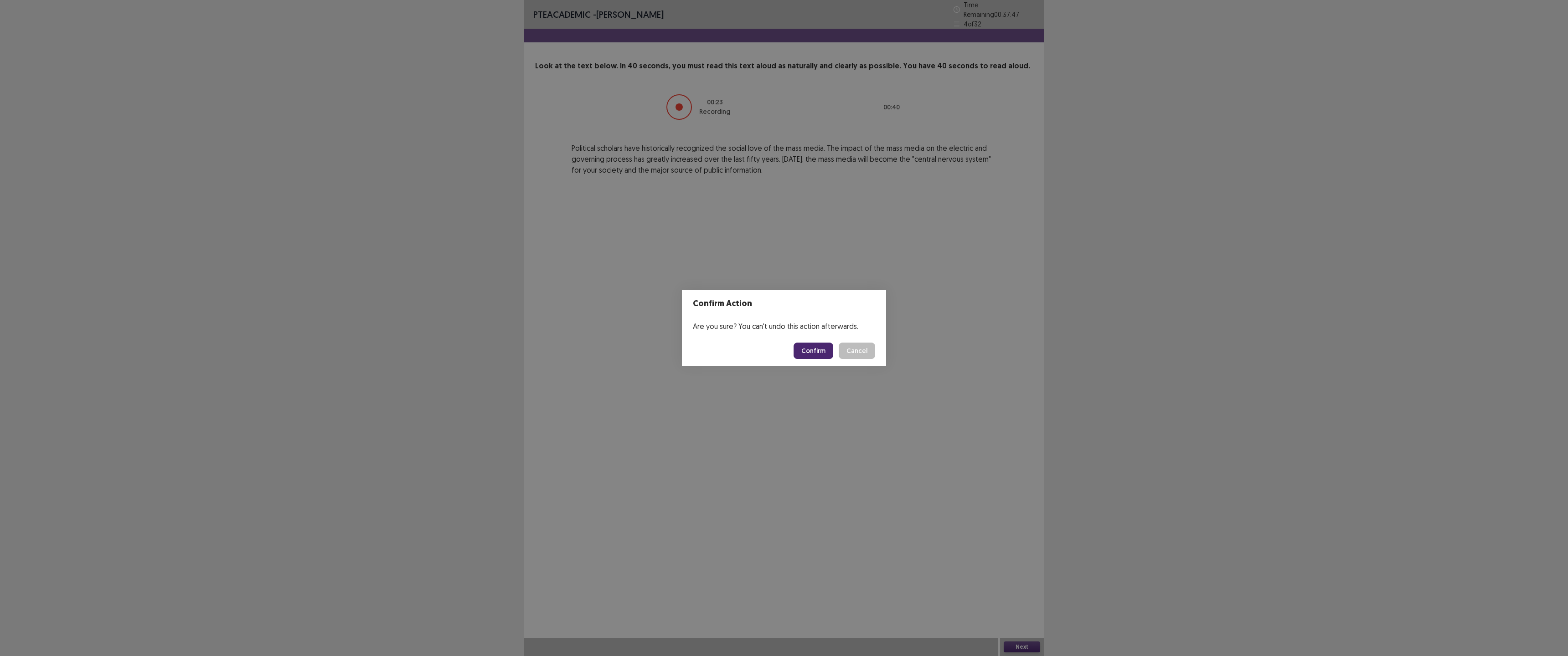
click at [783, 354] on button "Confirm" at bounding box center [813, 350] width 40 height 16
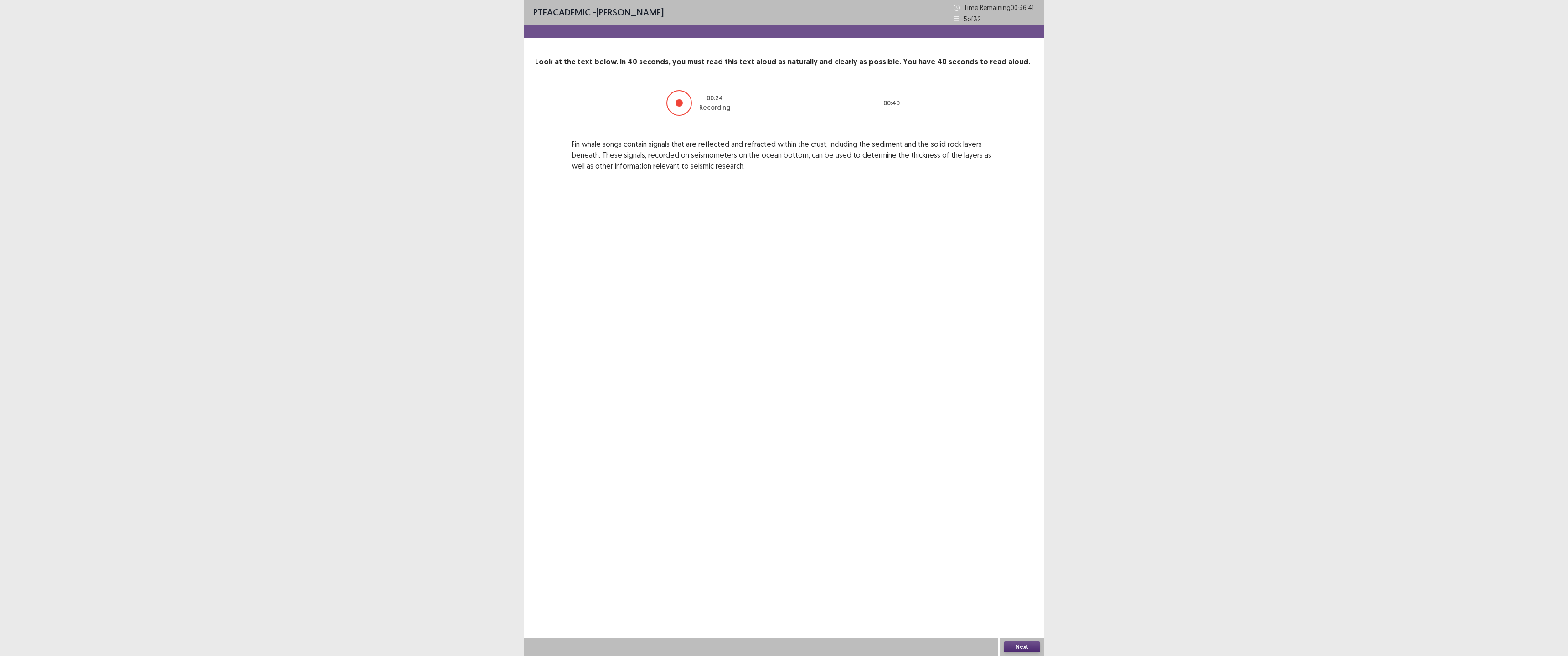
click at [783, 594] on button "Next" at bounding box center [1021, 647] width 37 height 11
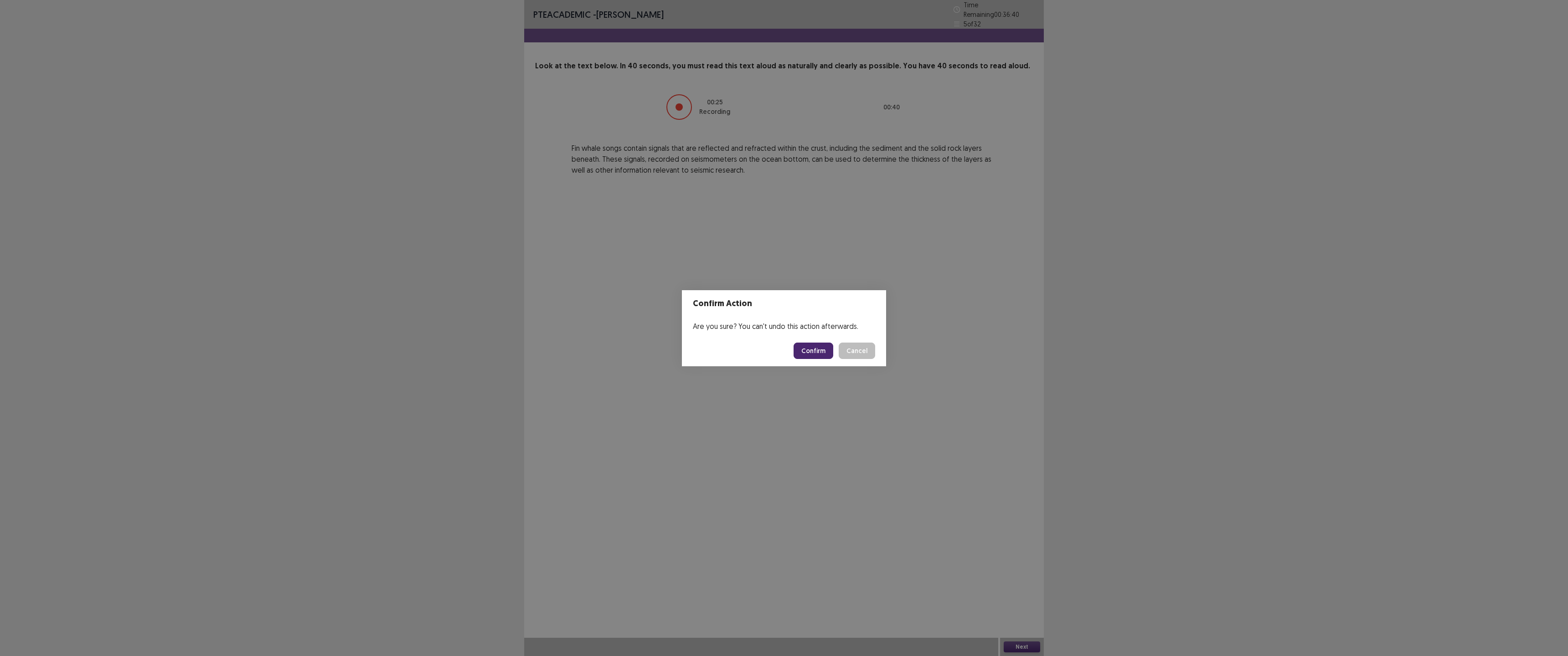
click at [783, 347] on button "Confirm" at bounding box center [813, 350] width 40 height 16
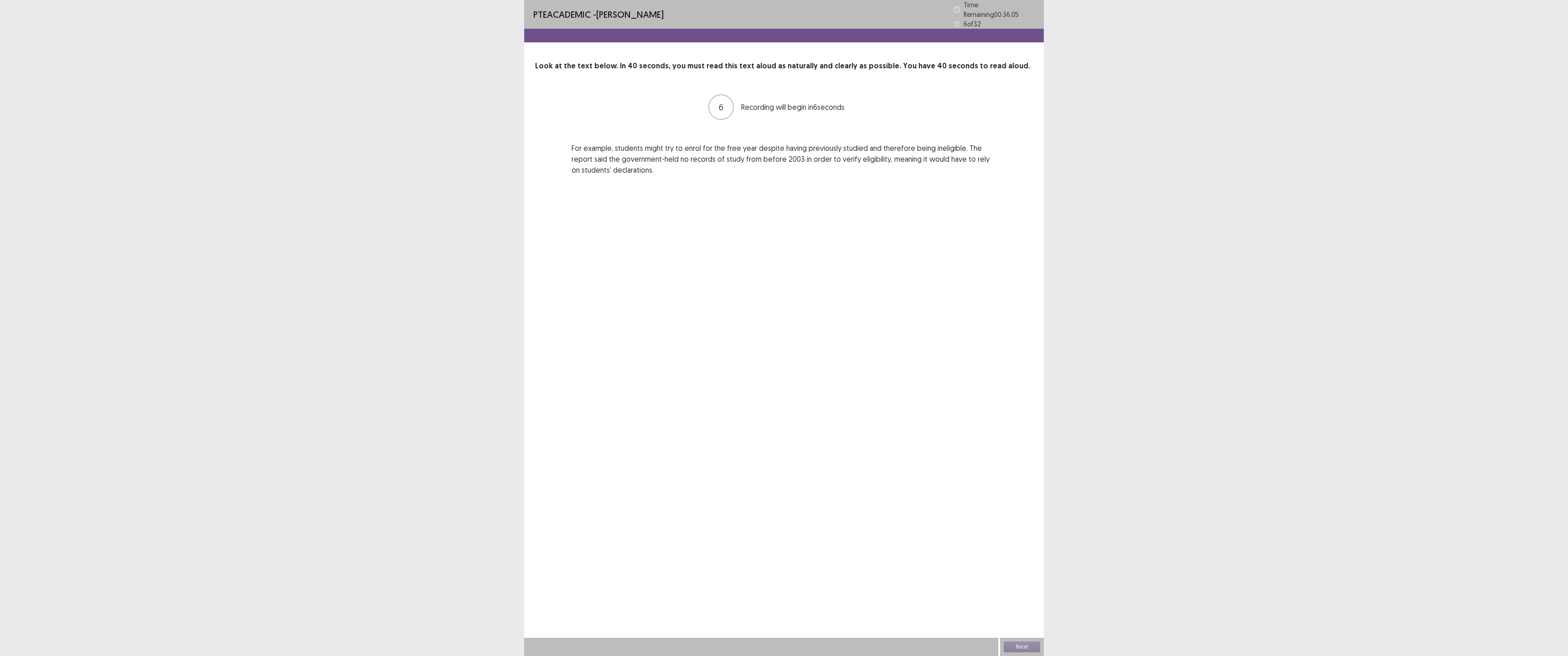
click at [738, 311] on div "PTE academic - Dilina Sanchana Jayarathna Time Remaining 00 : 36 : 05 6 of 32 L…" at bounding box center [784, 328] width 520 height 656
click at [738, 311] on div "PTE academic - Dilina Sanchana Jayarathna Time Remaining 00 : 36 : 04 6 of 32 L…" at bounding box center [784, 328] width 520 height 656
click at [783, 594] on button "Next" at bounding box center [1021, 647] width 37 height 11
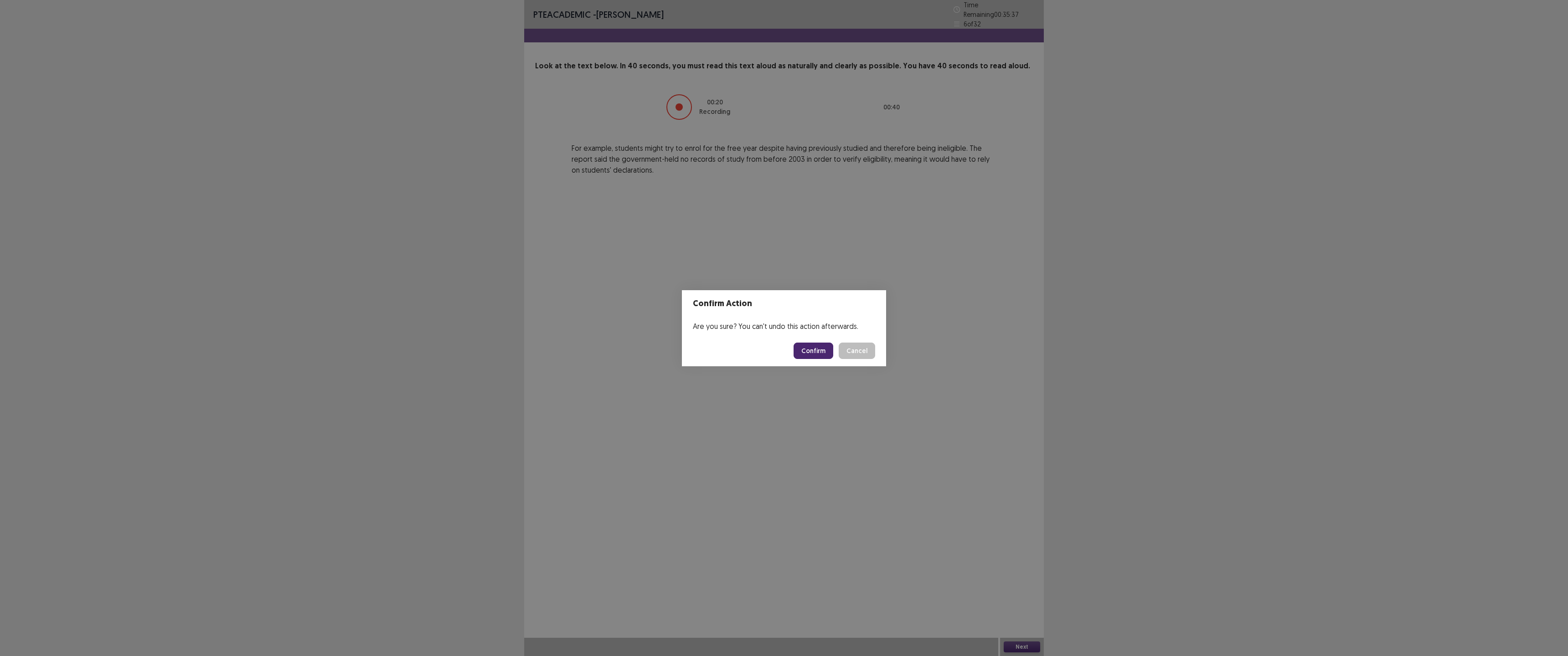
click at [783, 346] on button "Confirm" at bounding box center [813, 350] width 40 height 16
